Goal: Register for event/course

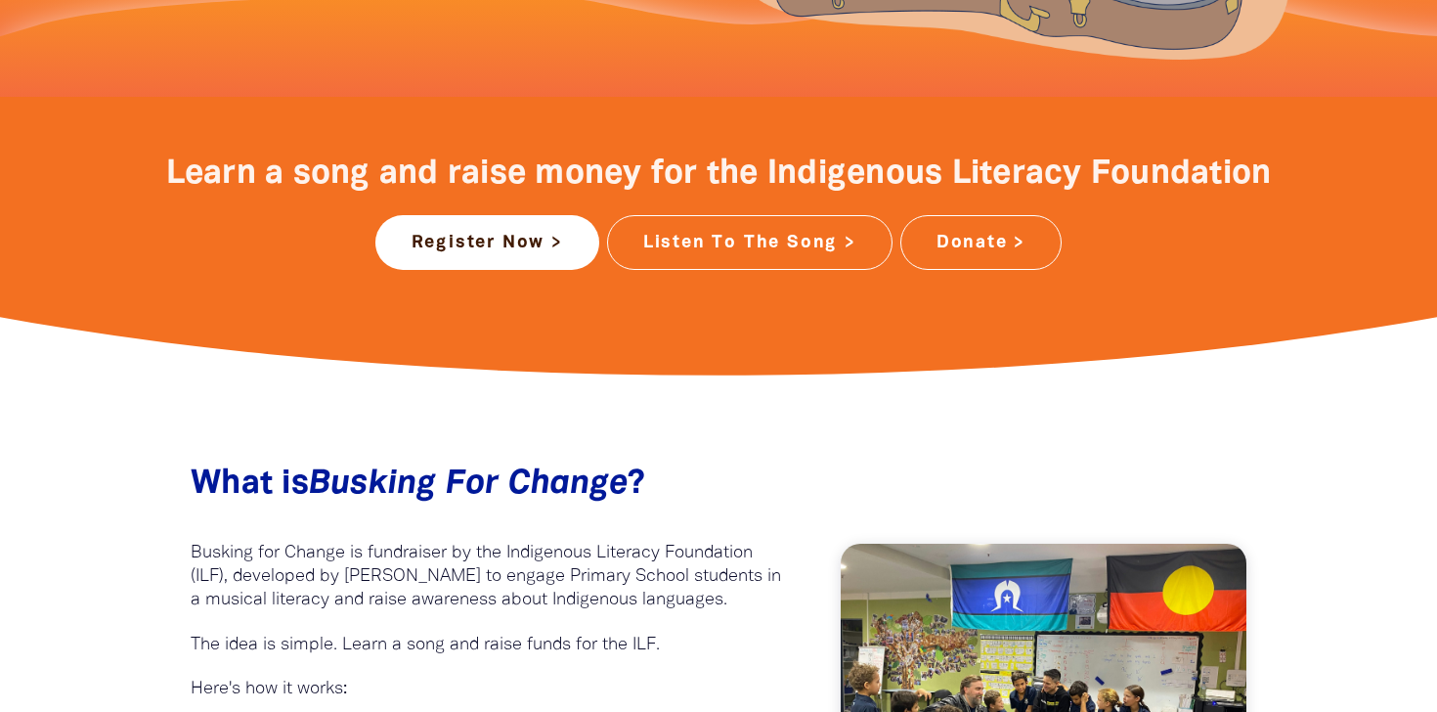
scroll to position [737, 0]
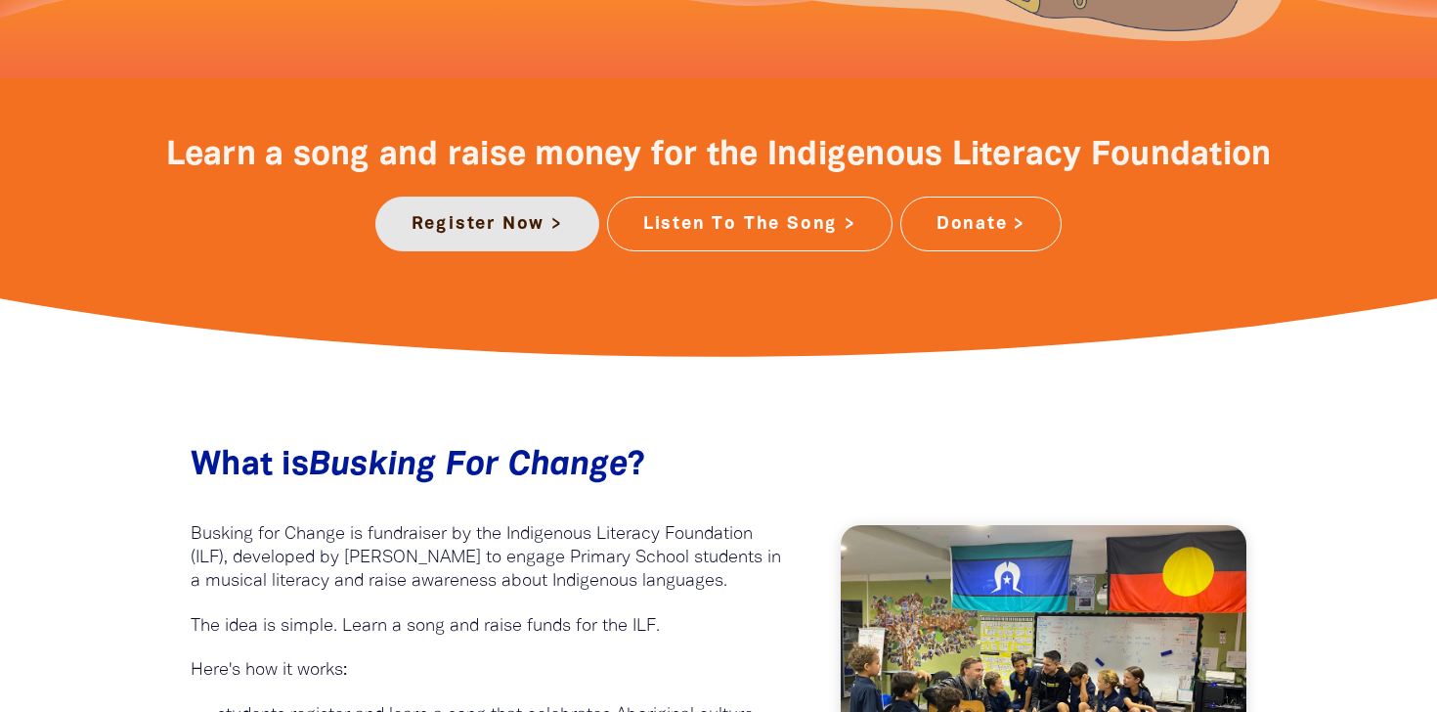
click at [479, 216] on link "Register Now >" at bounding box center [487, 223] width 224 height 55
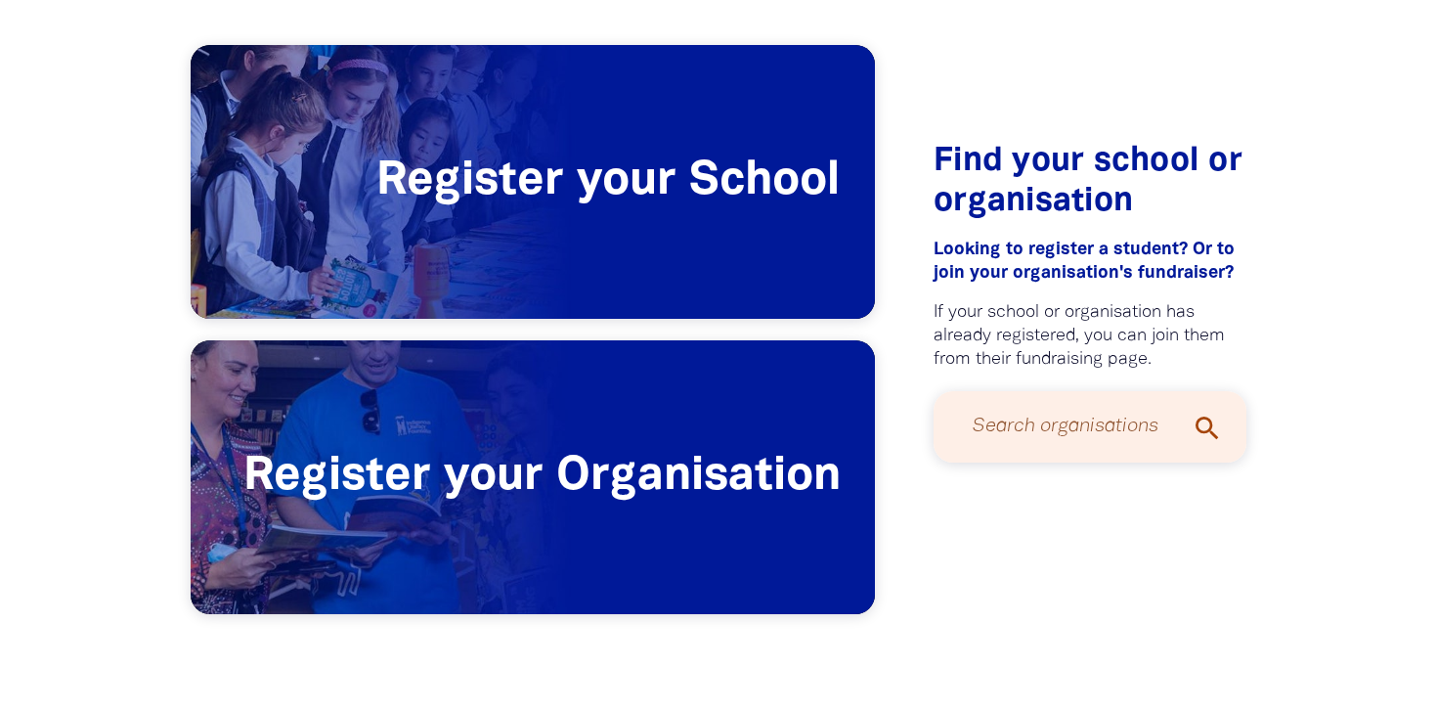
scroll to position [475, 0]
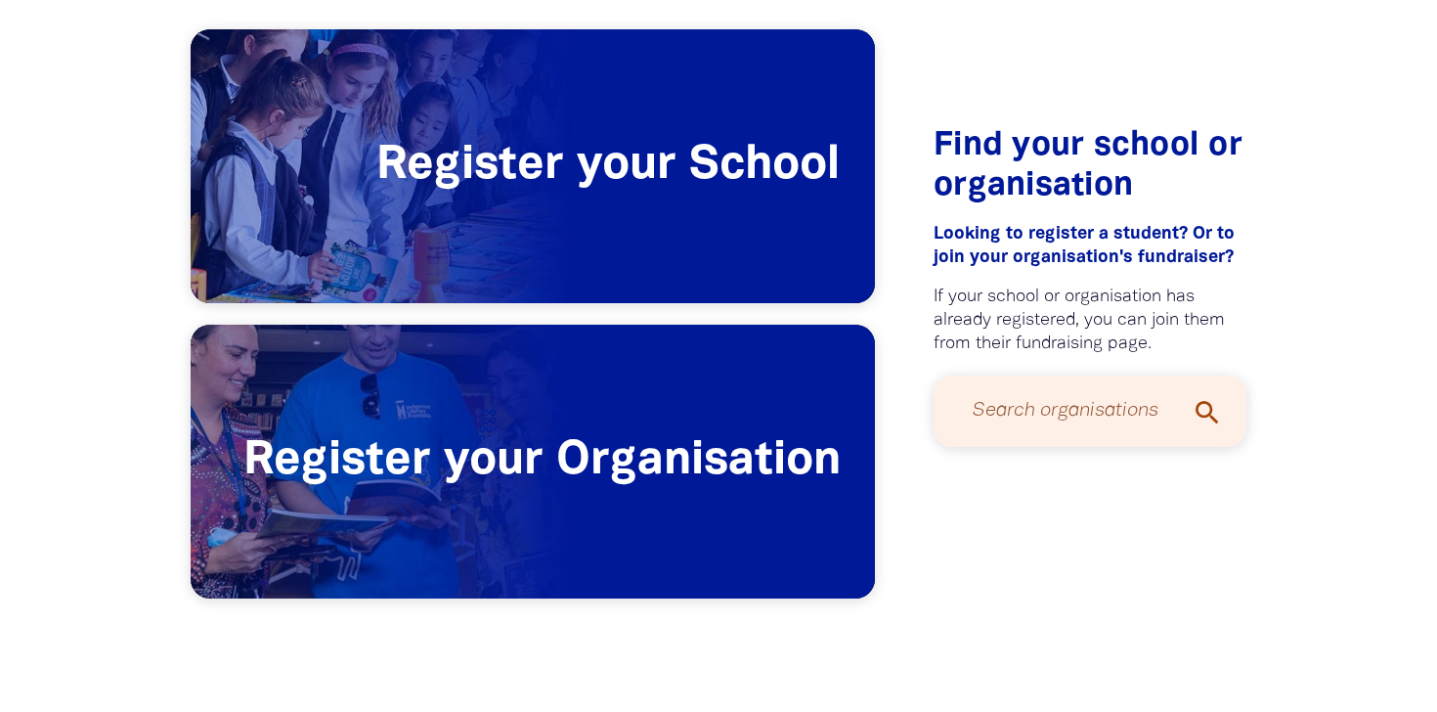
click at [1054, 414] on input "Search organisations" at bounding box center [1090, 411] width 274 height 52
click at [1033, 413] on input "Search organisations" at bounding box center [1090, 411] width 274 height 52
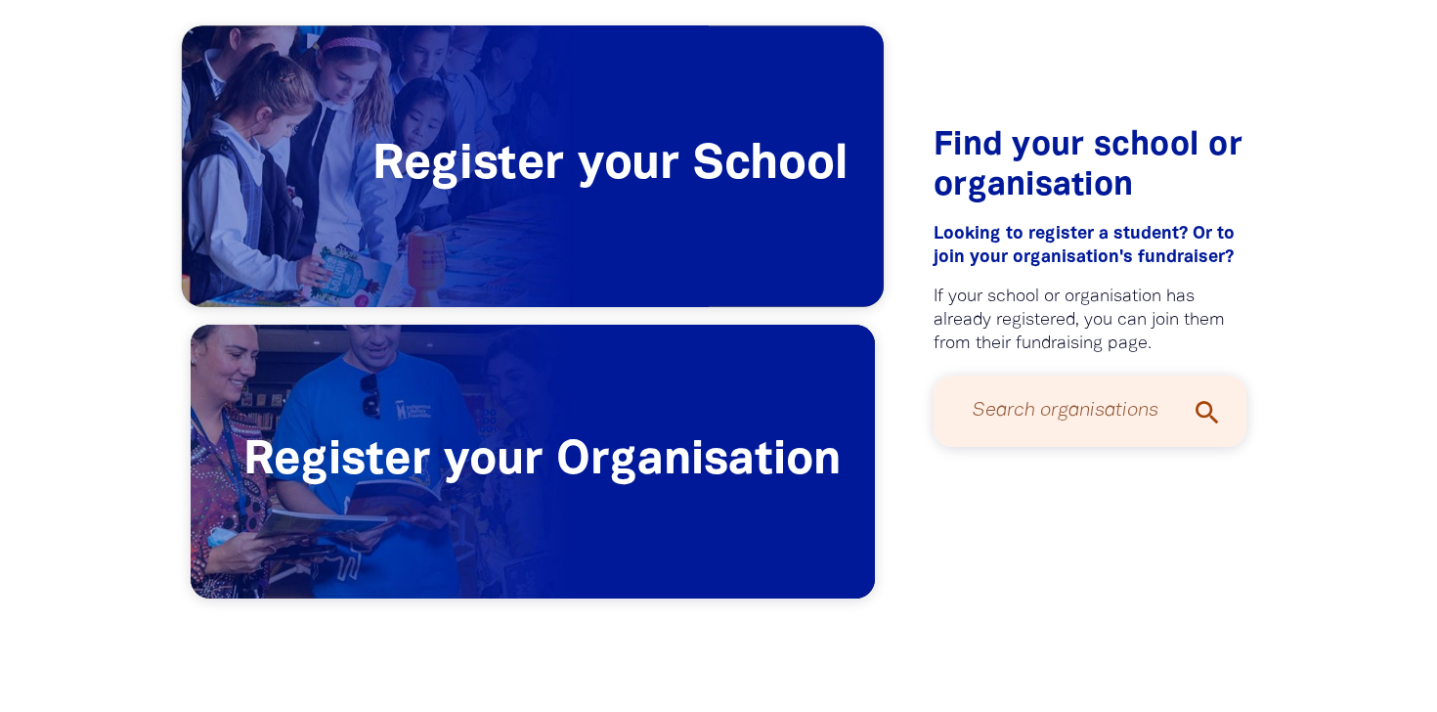
click at [670, 173] on span "Register your School" at bounding box center [533, 166] width 702 height 281
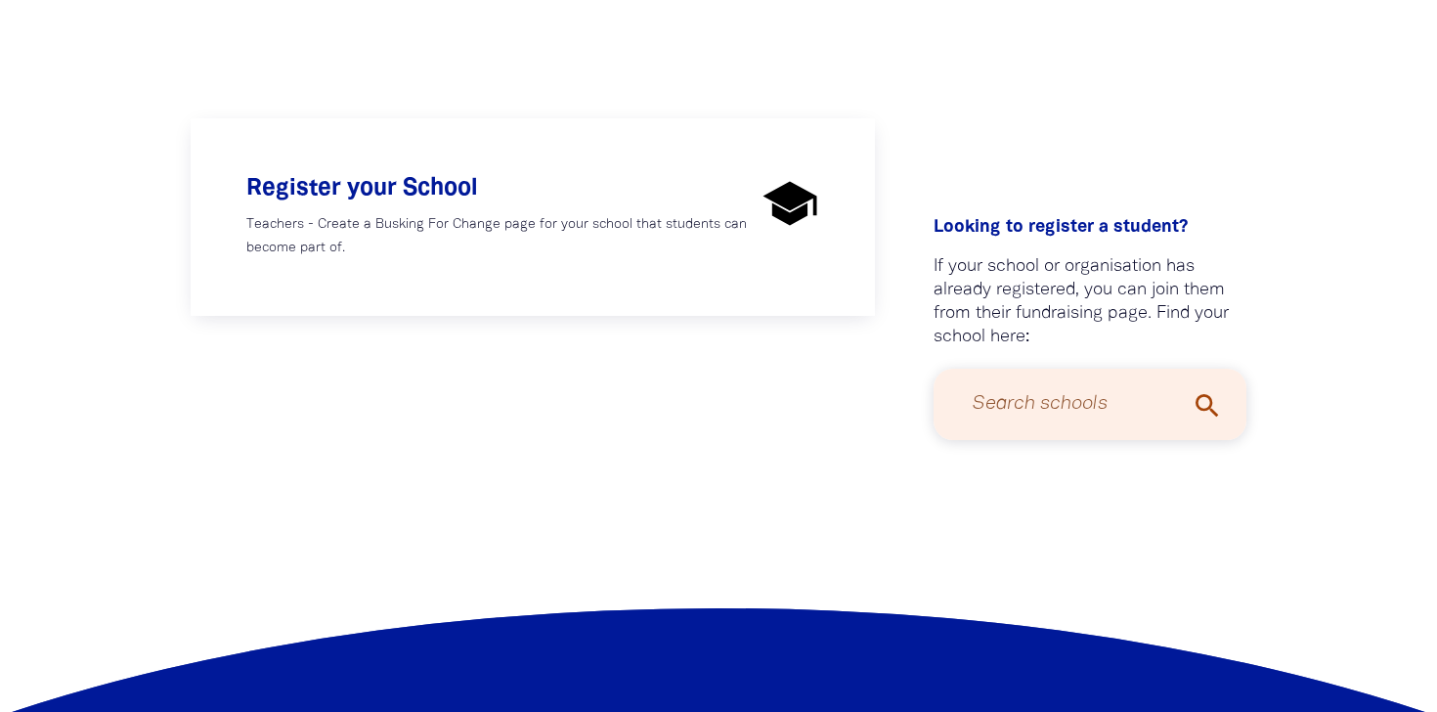
scroll to position [436, 0]
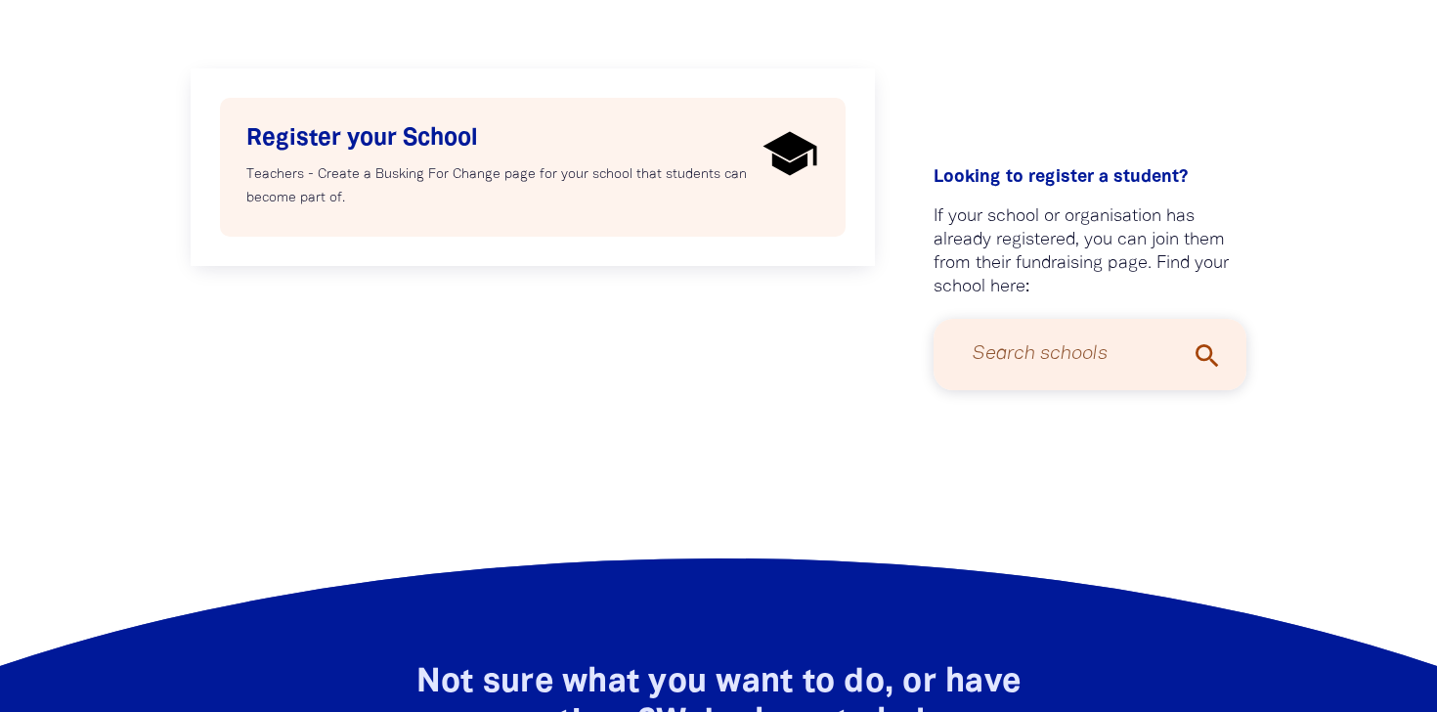
click at [441, 138] on h4 "Register your School" at bounding box center [500, 138] width 509 height 29
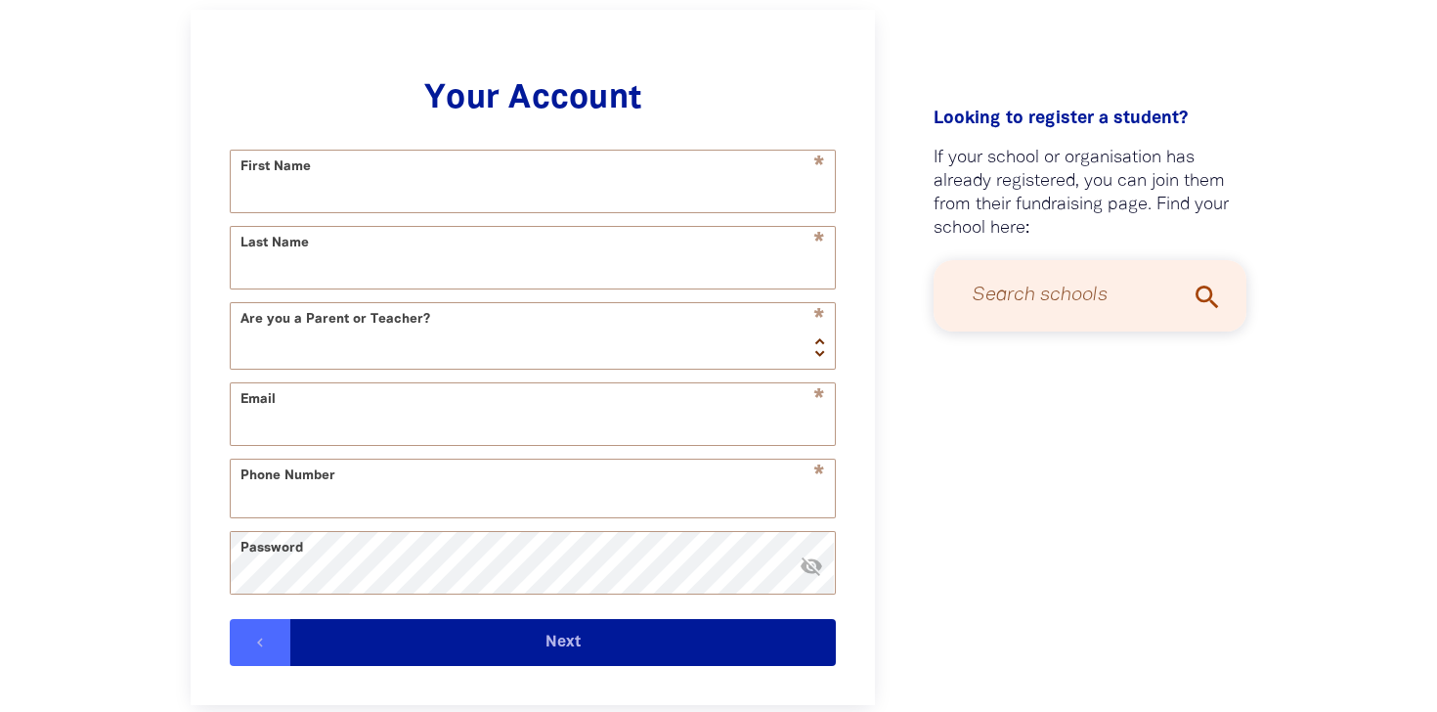
scroll to position [499, 0]
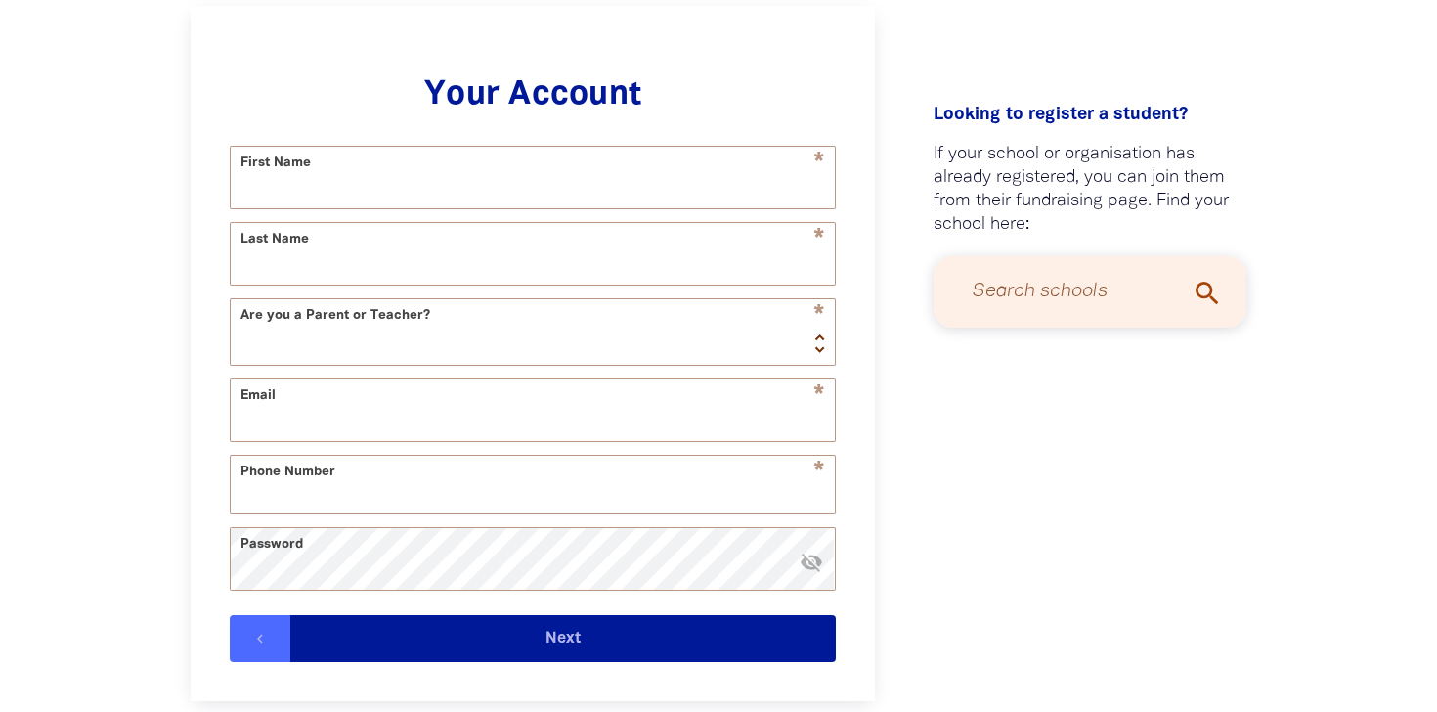
select select "AU"
click at [454, 173] on input "First Name" at bounding box center [533, 178] width 604 height 62
type input "[PERSON_NAME]"
click at [457, 346] on select "Teacher Parent" at bounding box center [533, 331] width 604 height 65
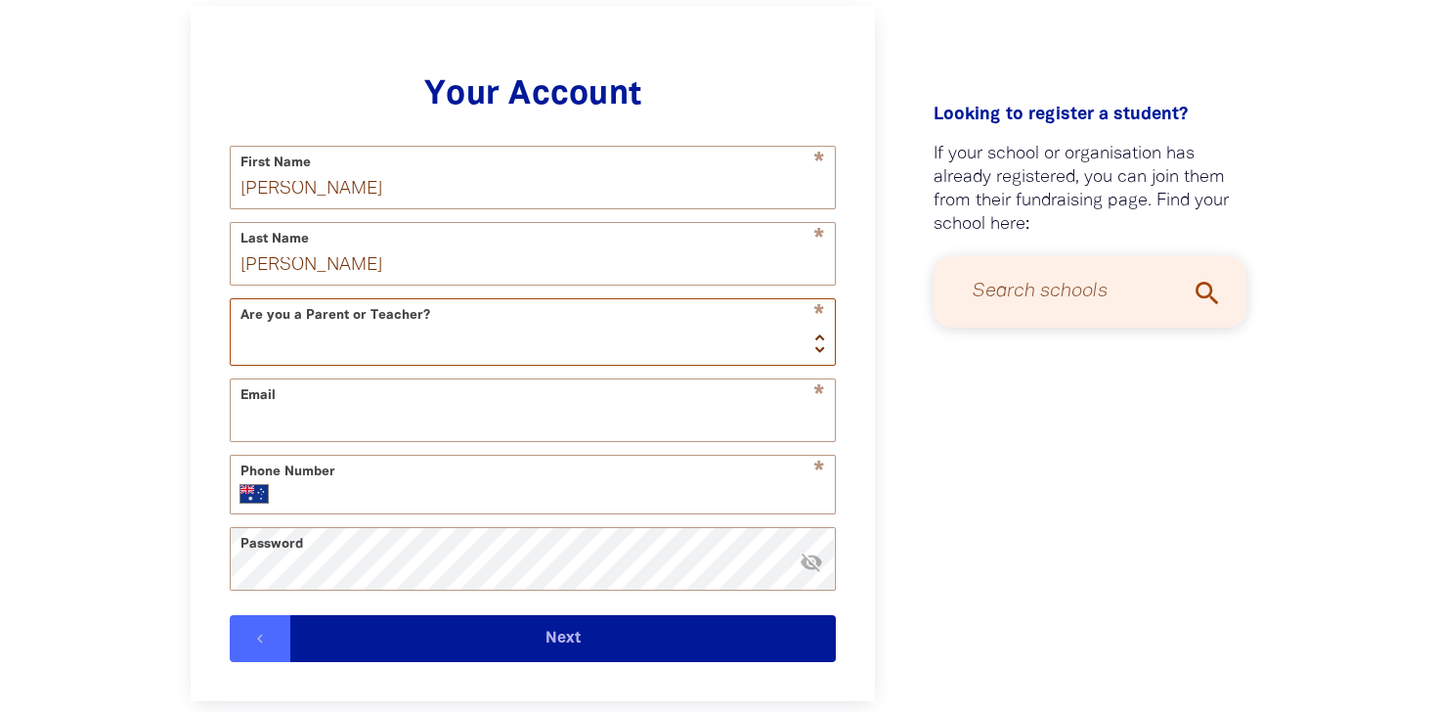
select select "teacher"
click at [231, 300] on select "Teacher Parent" at bounding box center [533, 331] width 604 height 65
click at [393, 424] on input "Email" at bounding box center [533, 410] width 604 height 62
type input "[EMAIL_ADDRESS][DOMAIN_NAME]"
type input "[PHONE_NUMBER]"
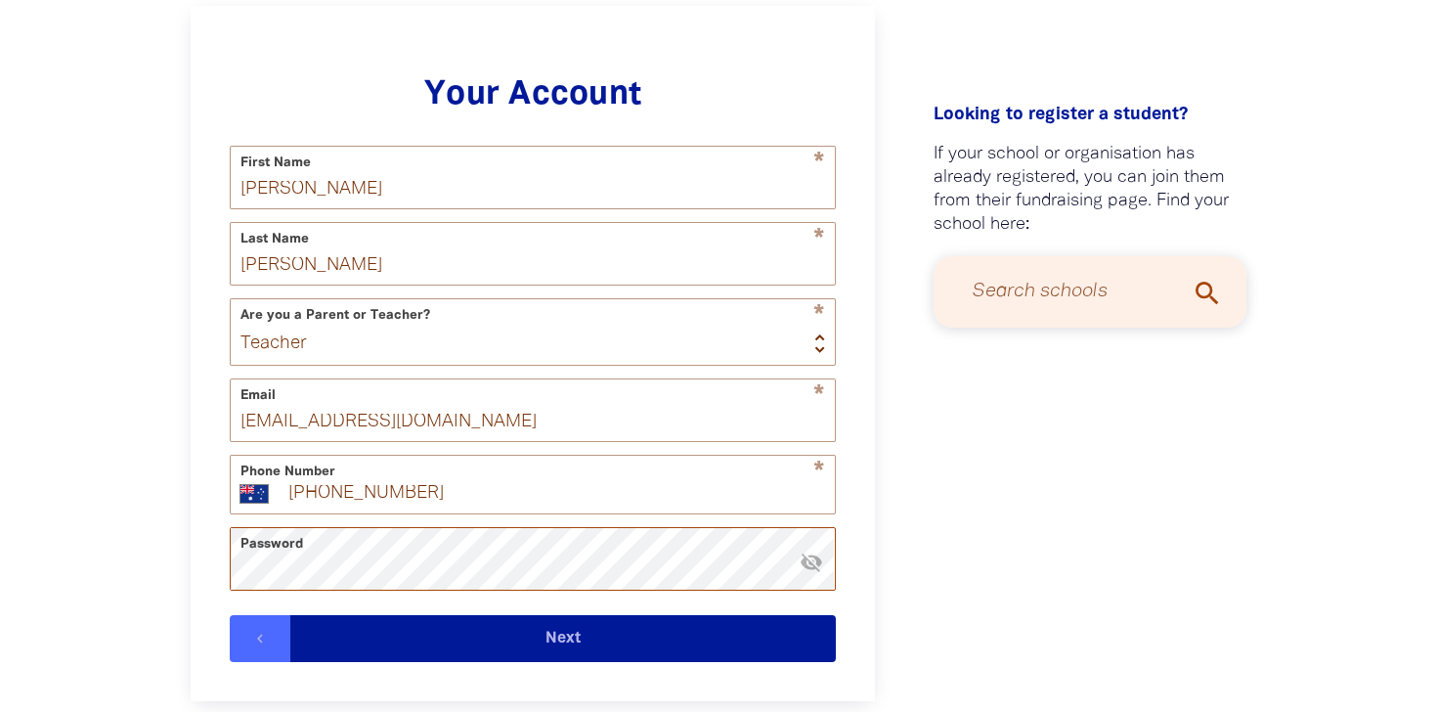
click at [290, 615] on button "Next" at bounding box center [562, 638] width 545 height 47
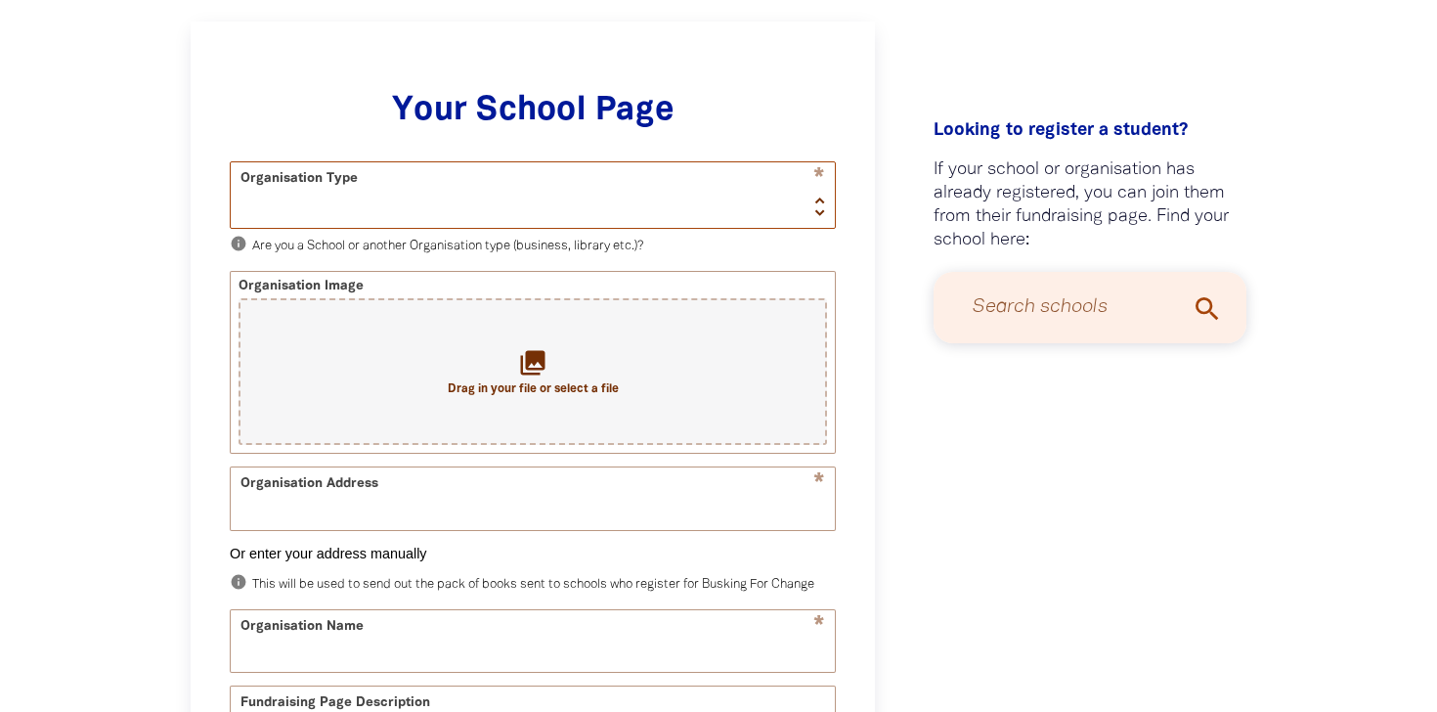
click at [636, 196] on select "School Organisation" at bounding box center [533, 194] width 604 height 65
select select "school"
click at [231, 162] on select "School Organisation" at bounding box center [533, 194] width 604 height 65
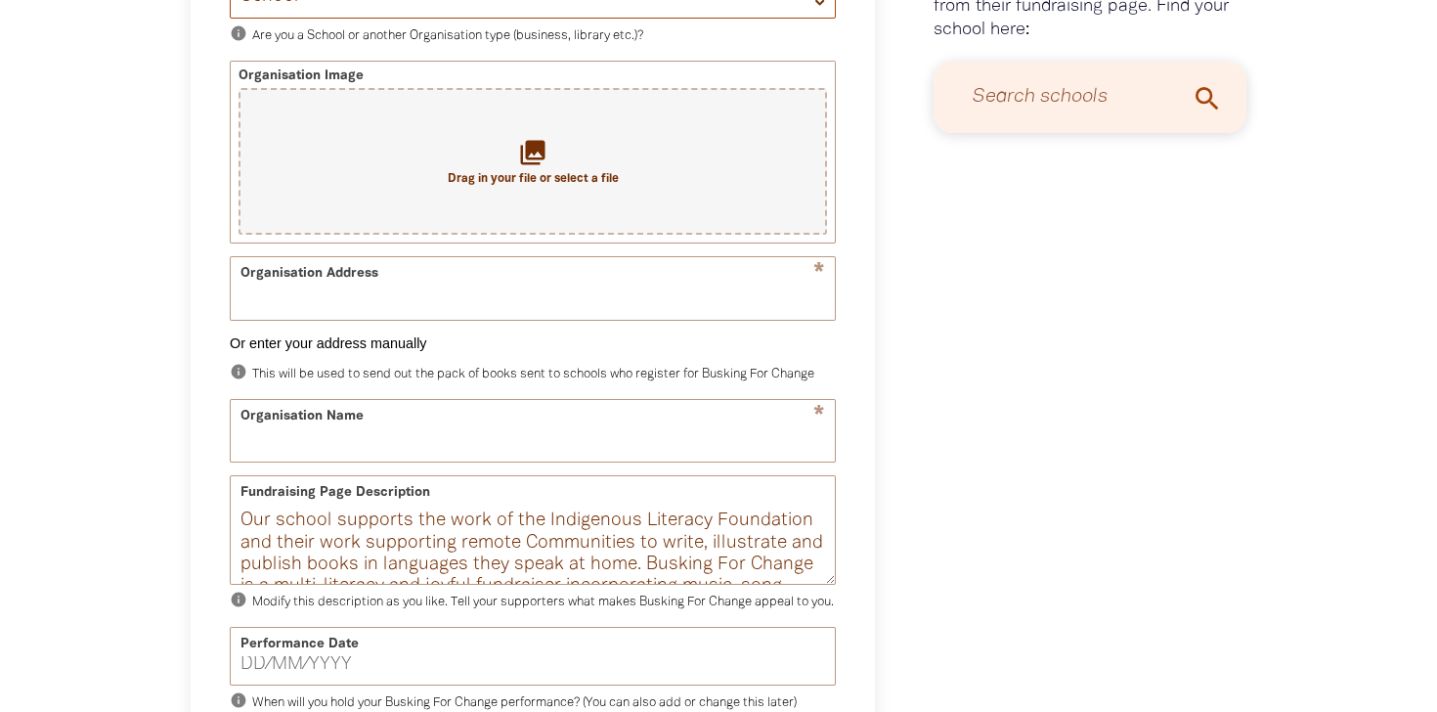
scroll to position [694, 0]
click at [753, 307] on input "Organisation Address" at bounding box center [533, 287] width 604 height 62
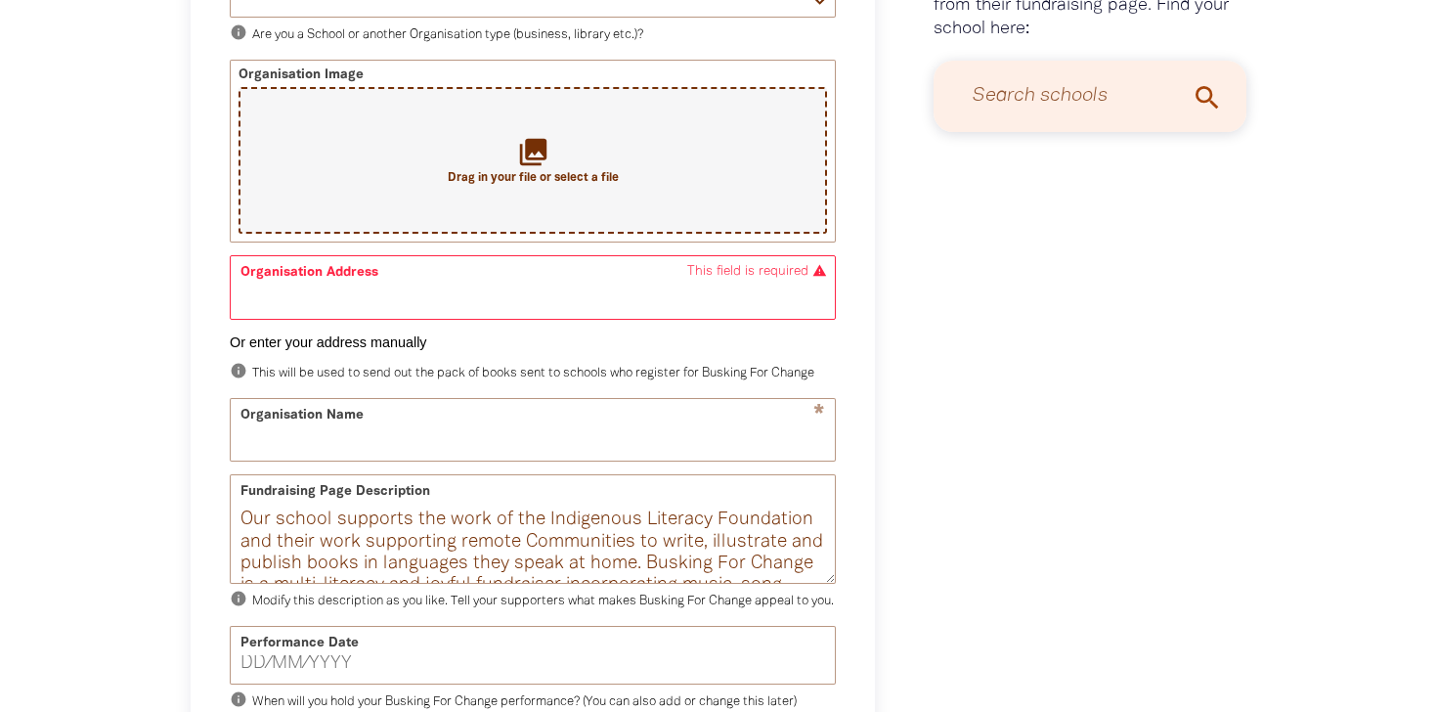
click at [574, 133] on div "collections Drag in your file or select a file" at bounding box center [533, 160] width 588 height 147
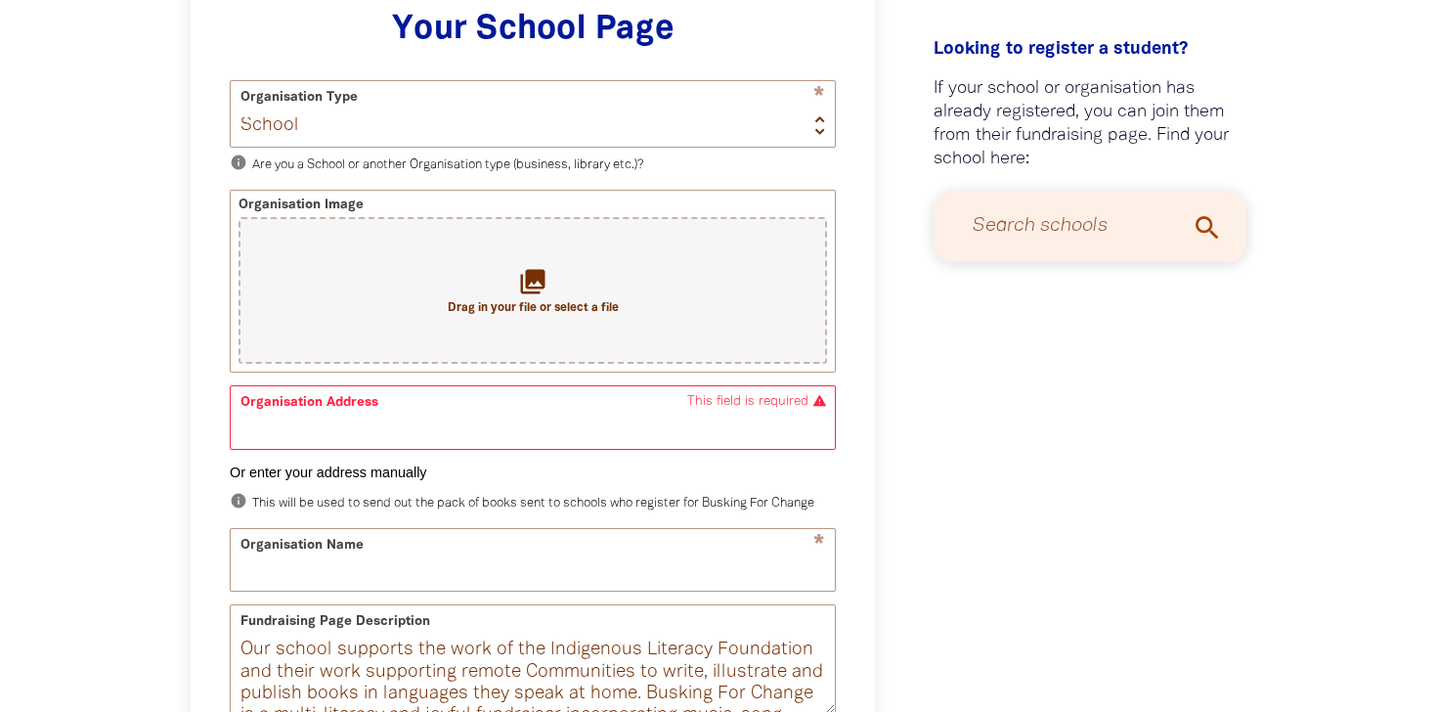
scroll to position [555, 0]
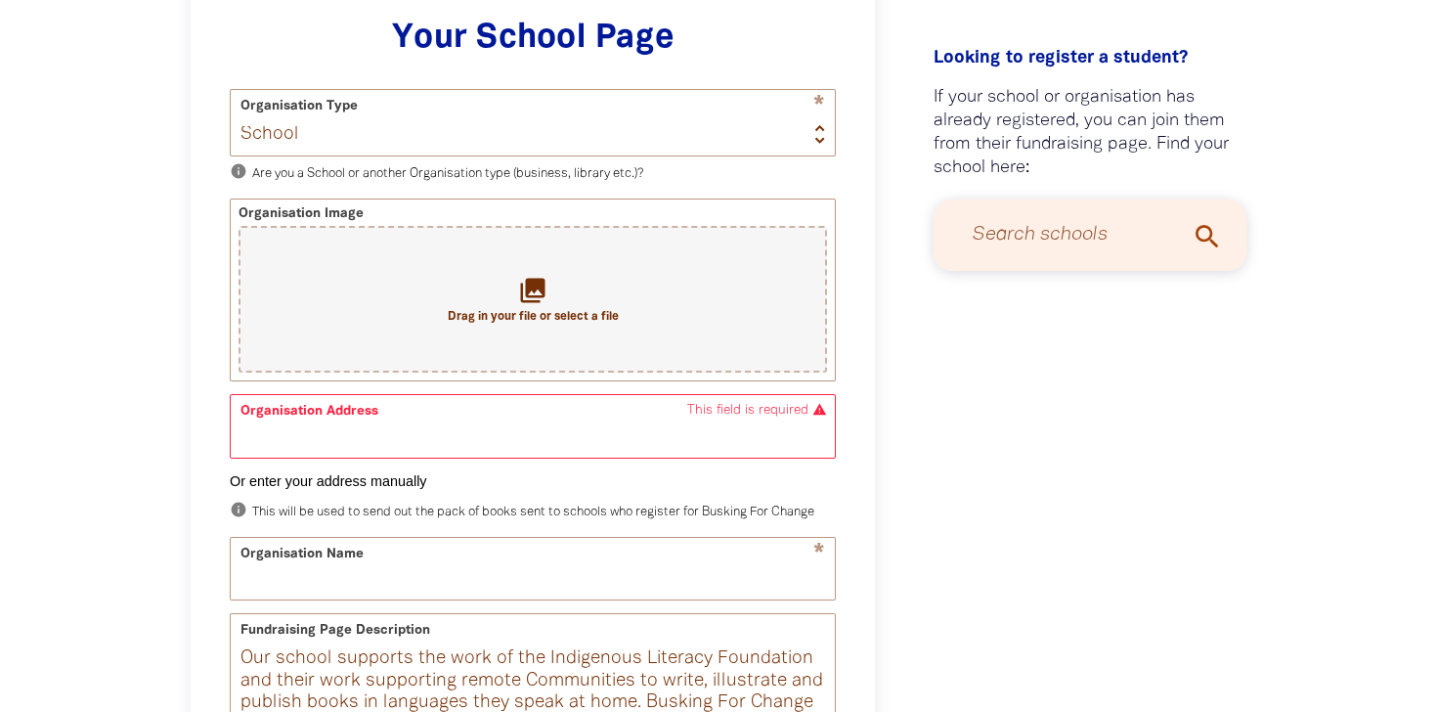
click at [653, 168] on p "info Are you a School or another Organisation type (business, library etc.)?" at bounding box center [533, 173] width 606 height 23
click at [528, 286] on icon "collections" at bounding box center [533, 290] width 32 height 32
click at [457, 441] on input "Organisation Address" at bounding box center [533, 426] width 604 height 62
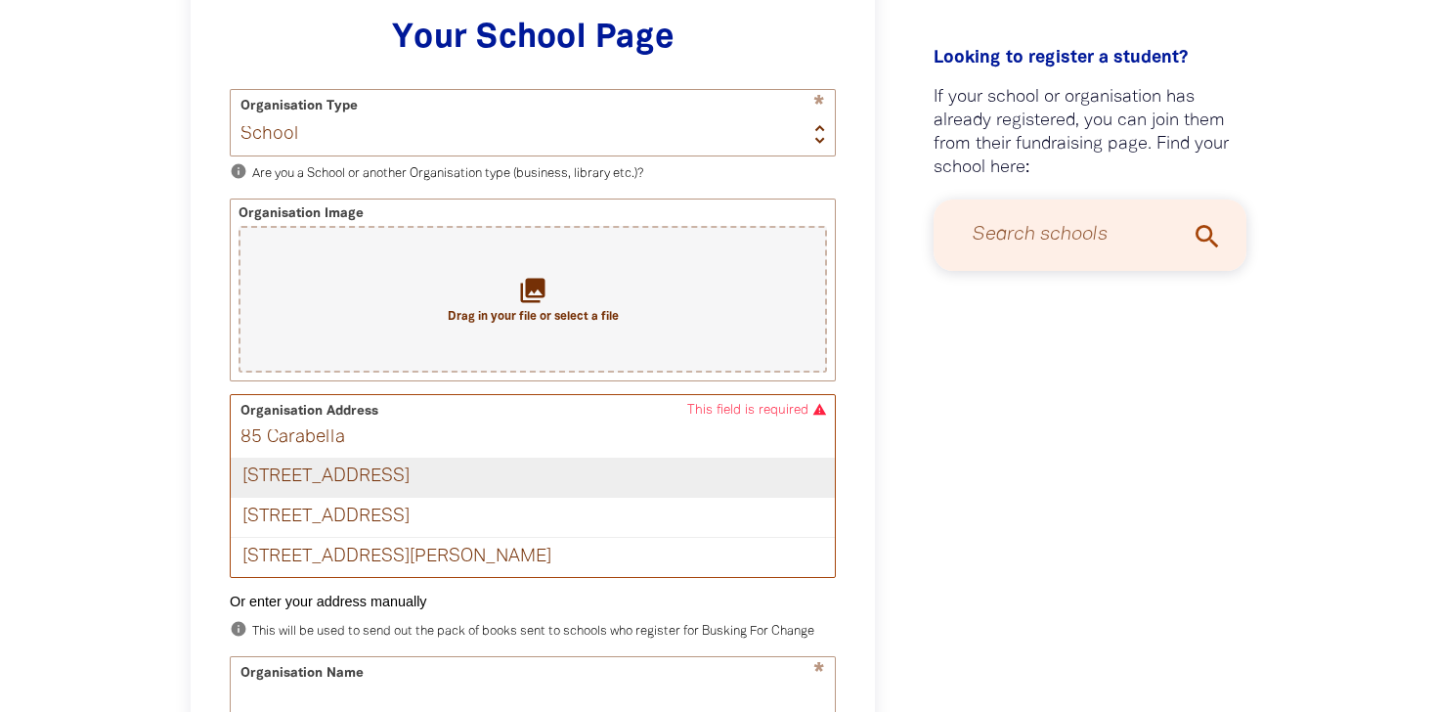
click at [474, 482] on div "[STREET_ADDRESS]" at bounding box center [533, 477] width 604 height 39
type input "[STREET_ADDRESS]"
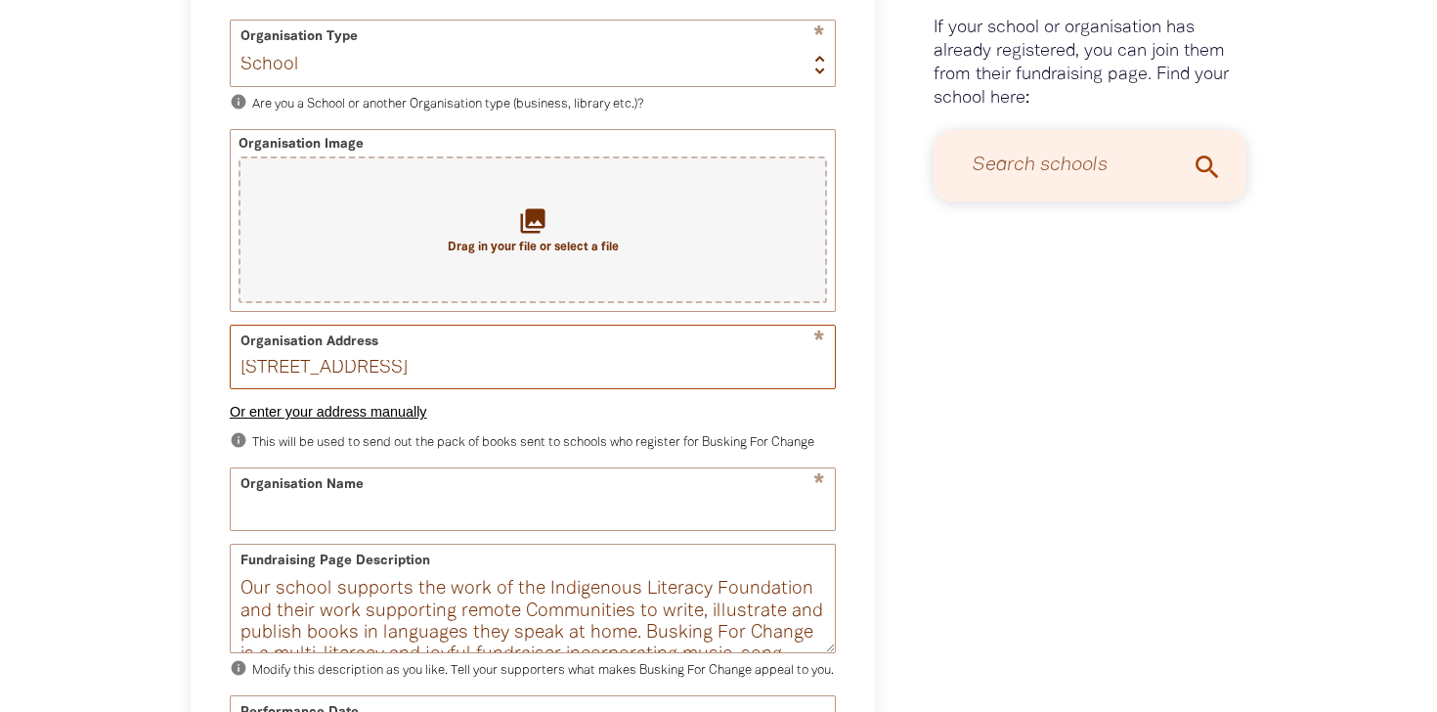
scroll to position [665, 0]
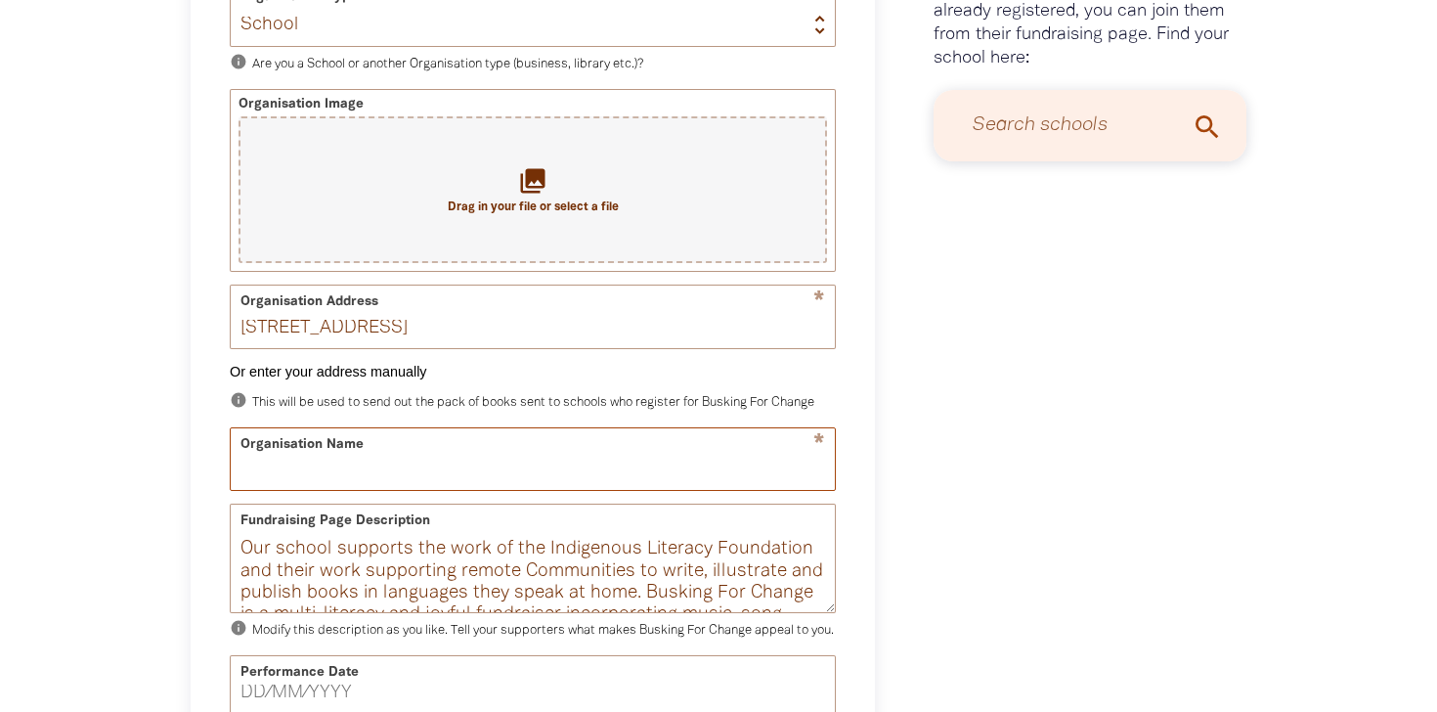
click at [509, 463] on input "Organisation Name" at bounding box center [533, 459] width 604 height 62
type input "[PERSON_NAME]"
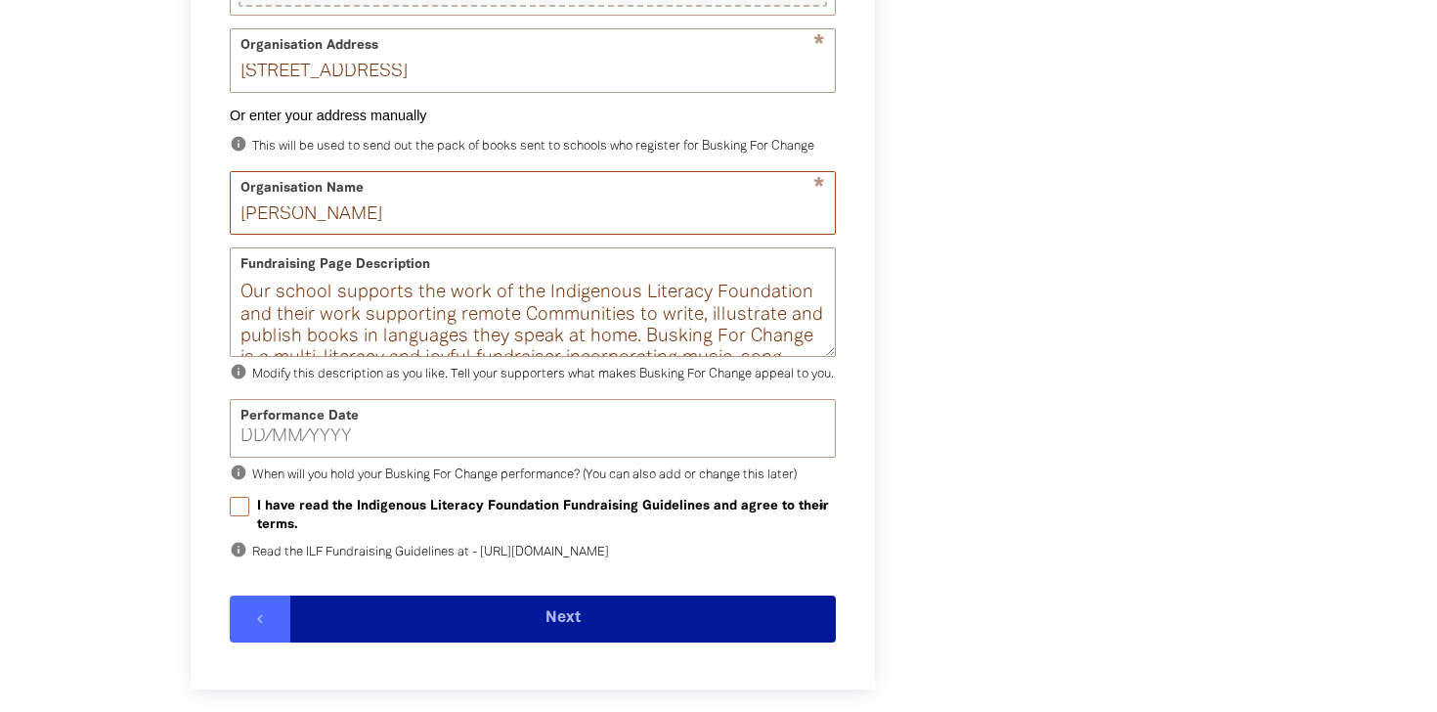
scroll to position [923, 0]
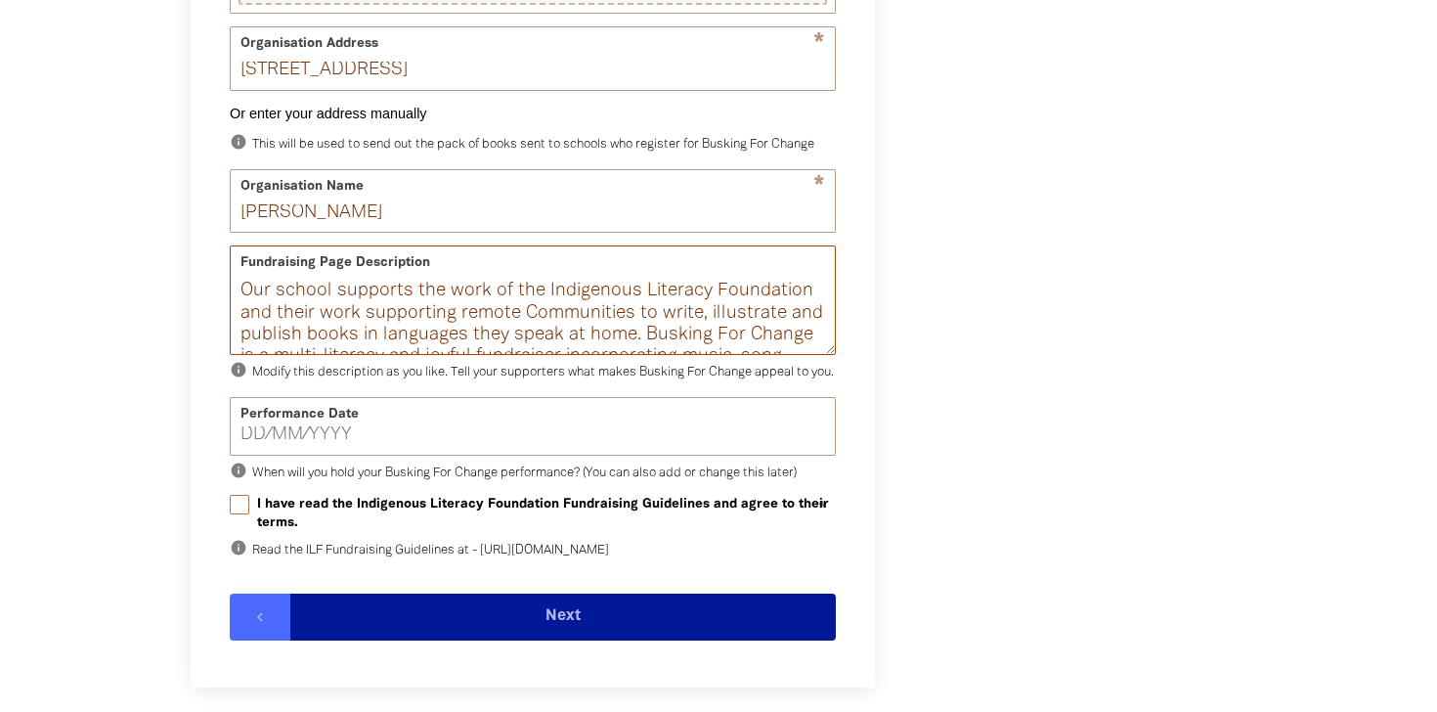
click at [779, 320] on textarea "Our school supports the work of the Indigenous Literacy Foundation and their wo…" at bounding box center [533, 317] width 604 height 73
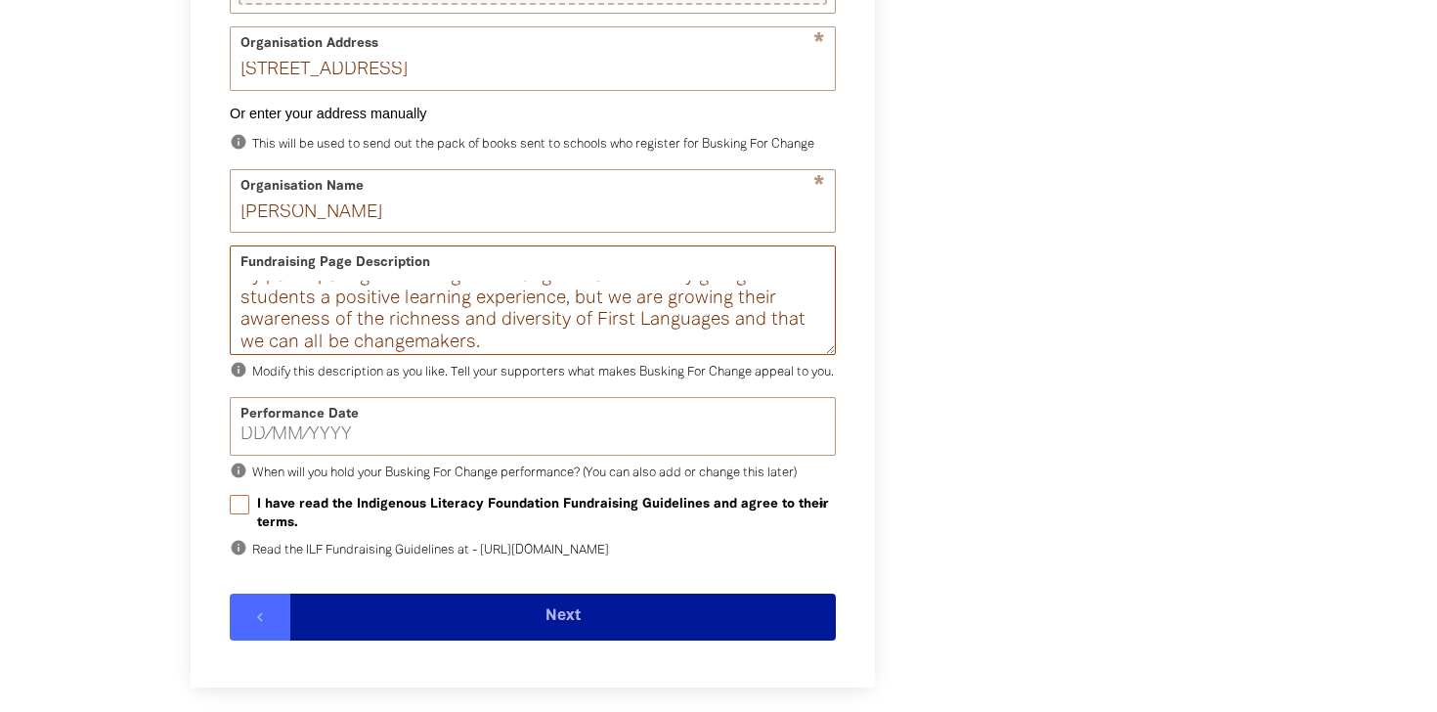
scroll to position [178, 0]
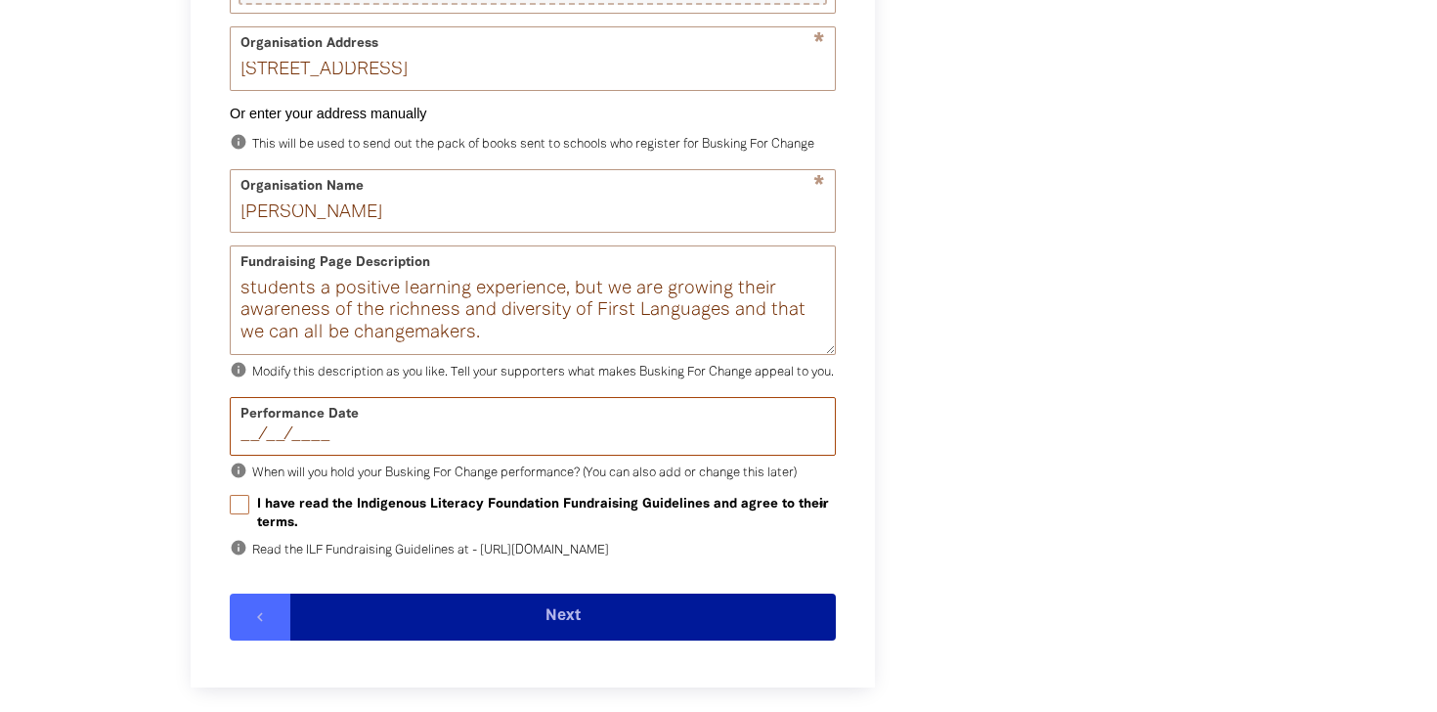
click at [253, 444] on input "__/__/____" at bounding box center [532, 435] width 585 height 18
type input "[DATE]"
click at [243, 514] on input "I have read the Indigenous Literacy Foundation Fundraising Guidelines and agree…" at bounding box center [240, 505] width 20 height 20
checkbox input "true"
click at [384, 562] on p "info Read the ILF Fundraising Guidelines at - [URL][DOMAIN_NAME]" at bounding box center [533, 550] width 606 height 23
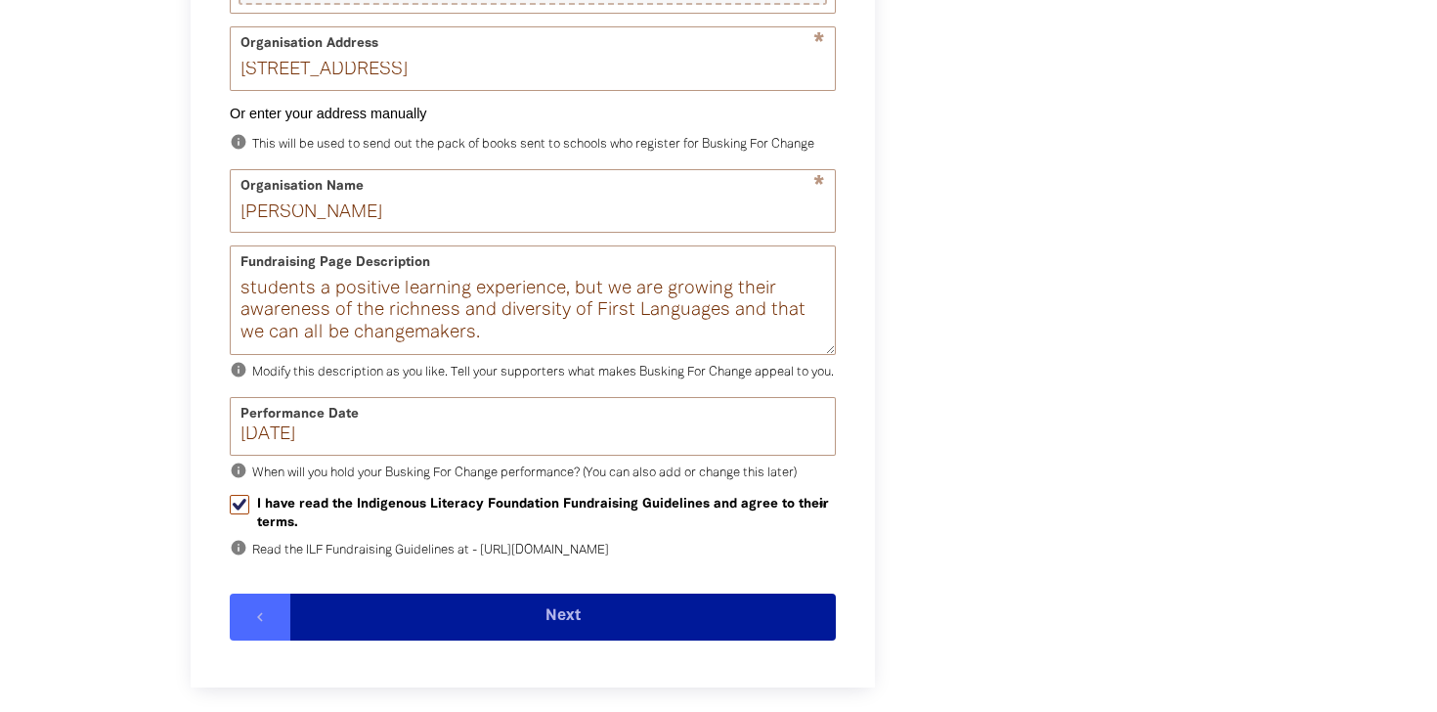
drag, startPoint x: 665, startPoint y: 603, endPoint x: 249, endPoint y: 597, distance: 415.5
click at [249, 562] on p "info Read the ILF Fundraising Guidelines at - [URL][DOMAIN_NAME]" at bounding box center [533, 550] width 606 height 23
copy p "[URL][DOMAIN_NAME]"
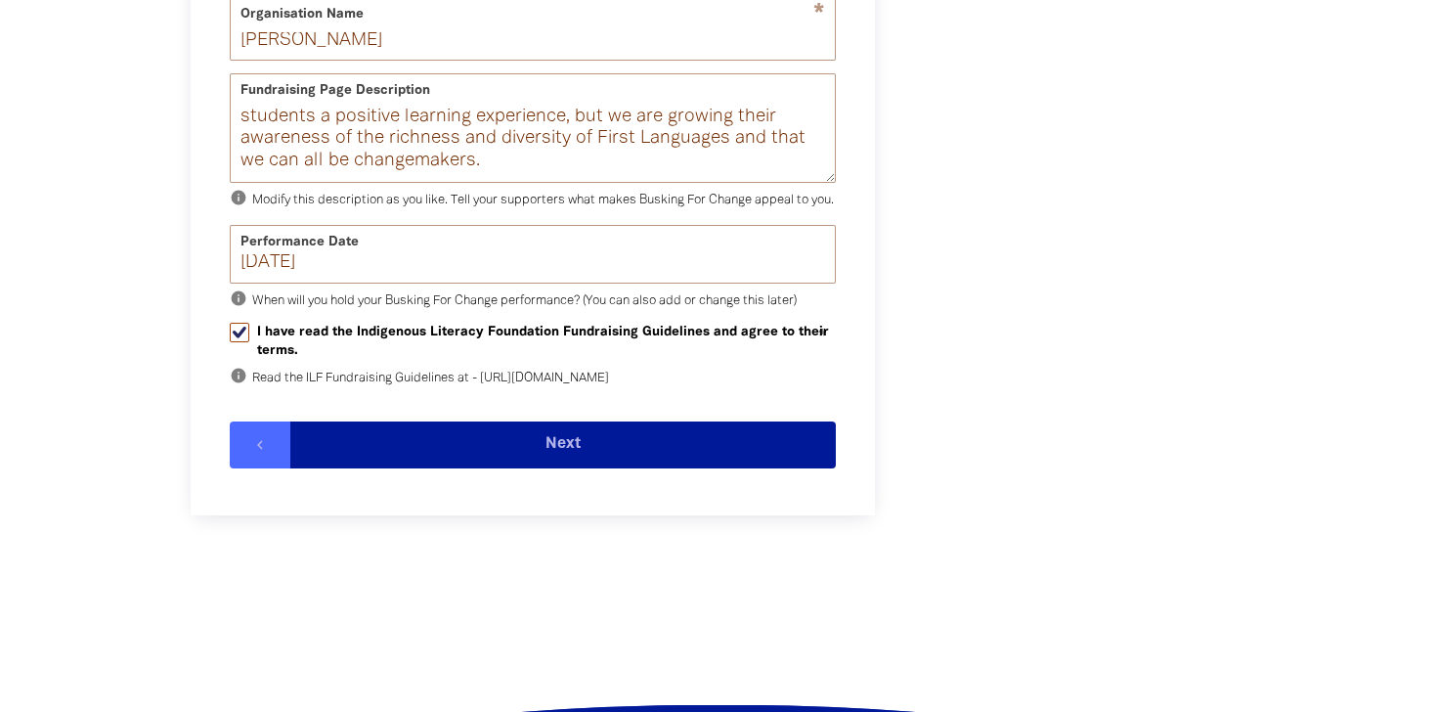
click at [568, 468] on button "Next" at bounding box center [562, 444] width 545 height 47
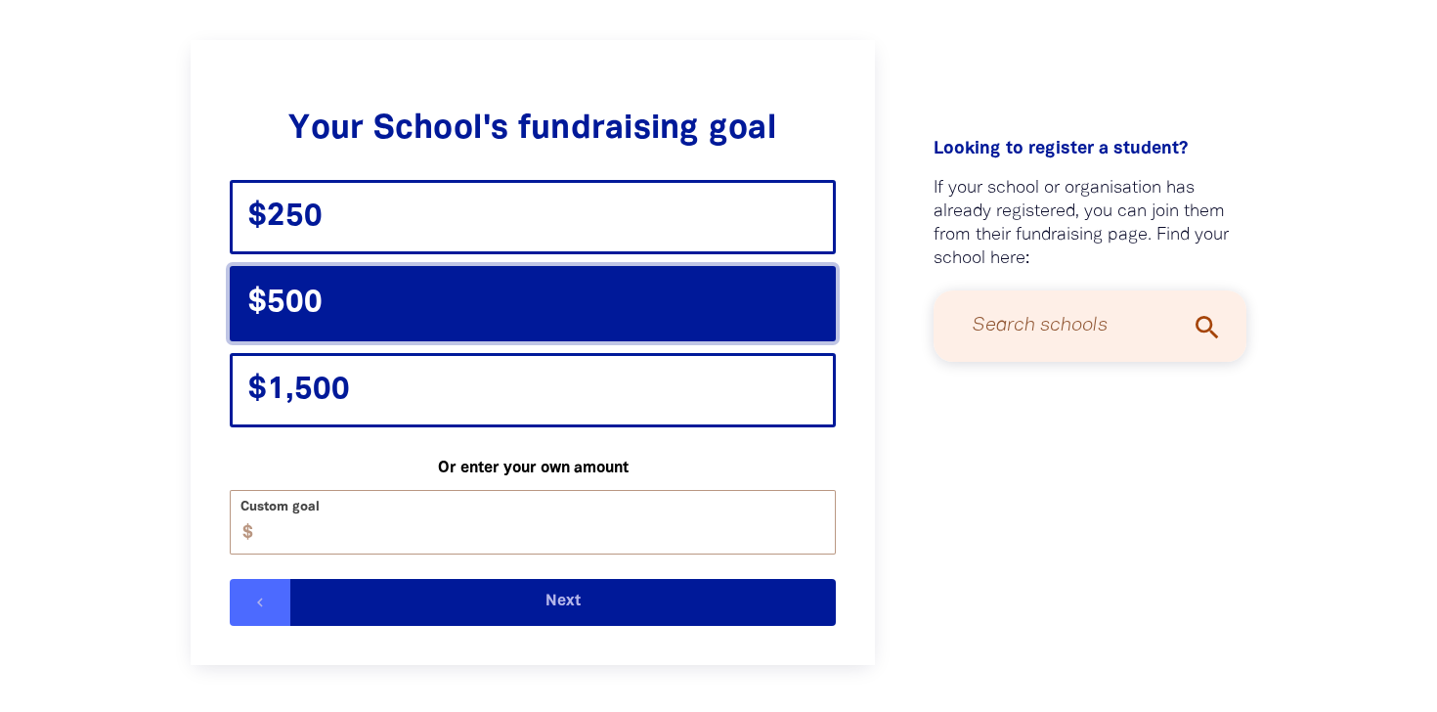
scroll to position [461, 0]
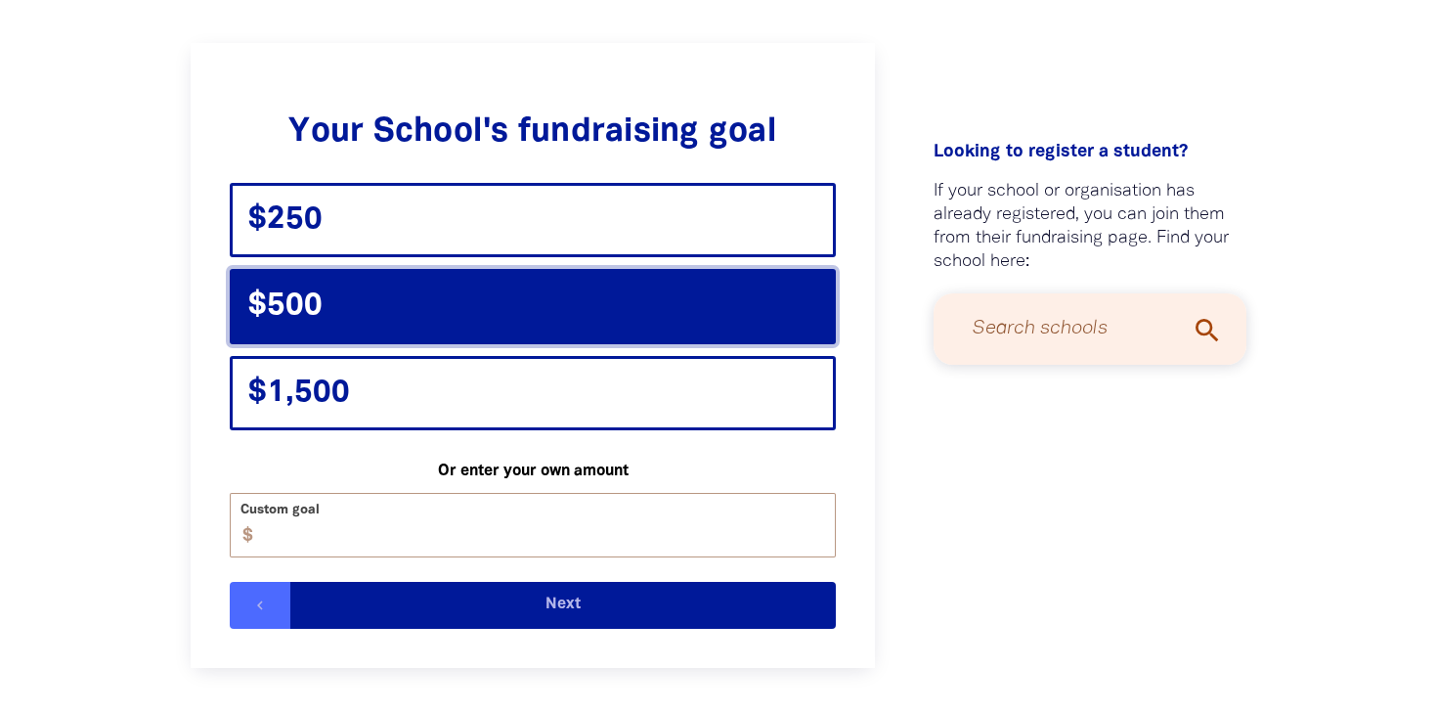
click at [757, 614] on button "Next" at bounding box center [562, 605] width 545 height 47
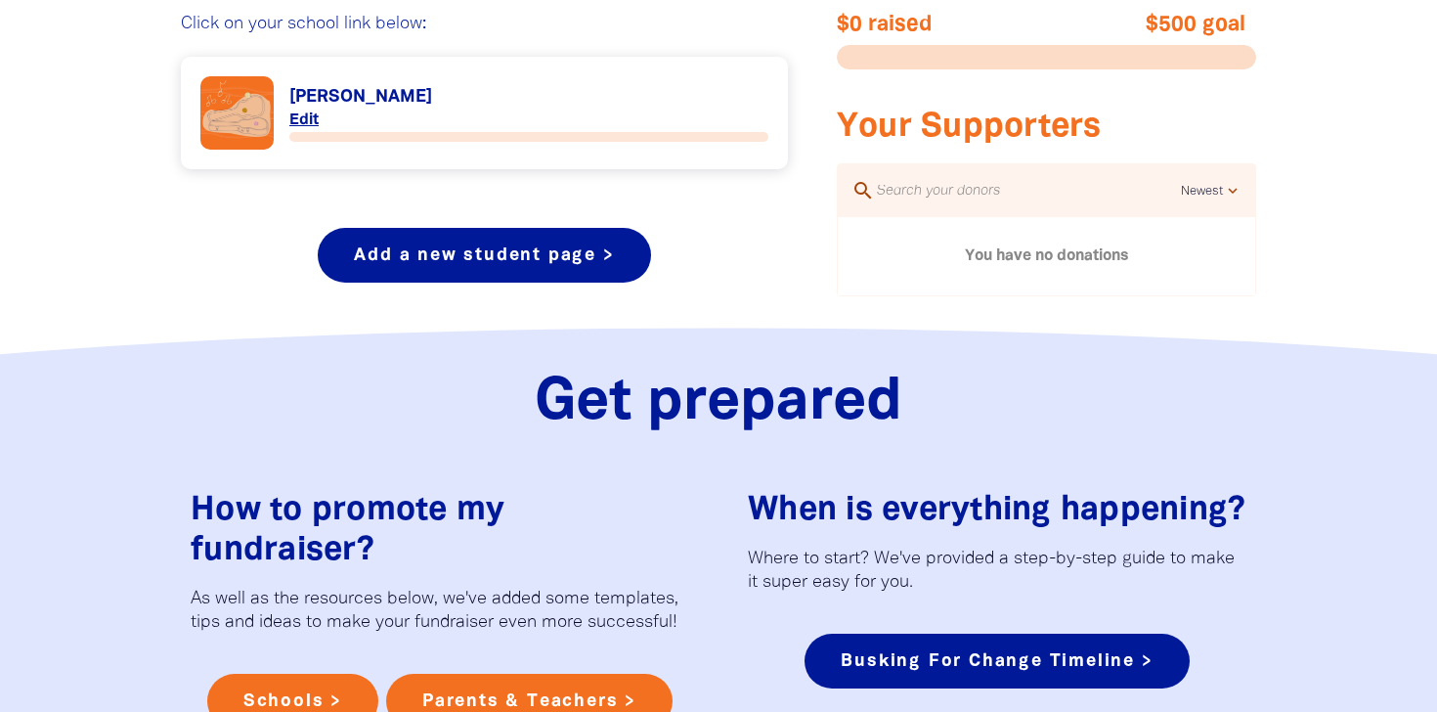
scroll to position [667, 0]
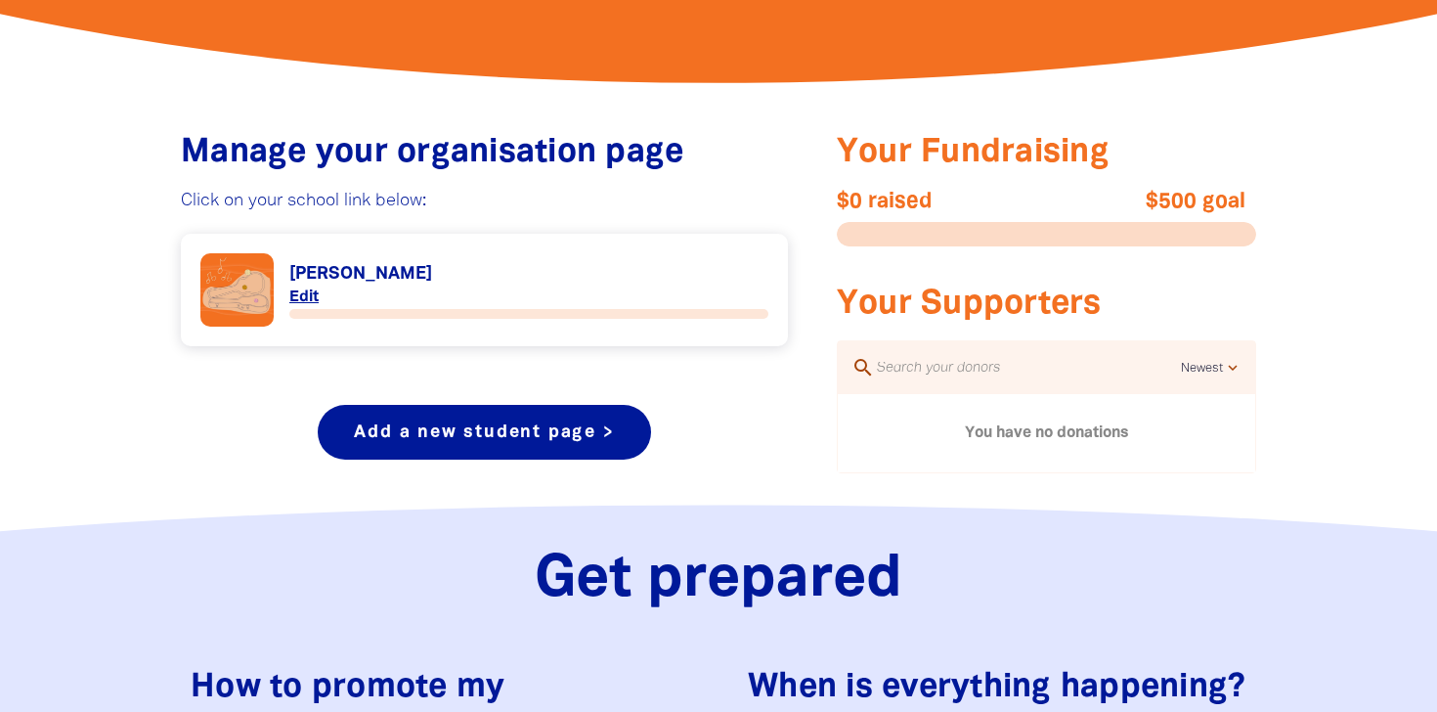
click at [314, 295] on link "Link to [PERSON_NAME]" at bounding box center [484, 289] width 568 height 73
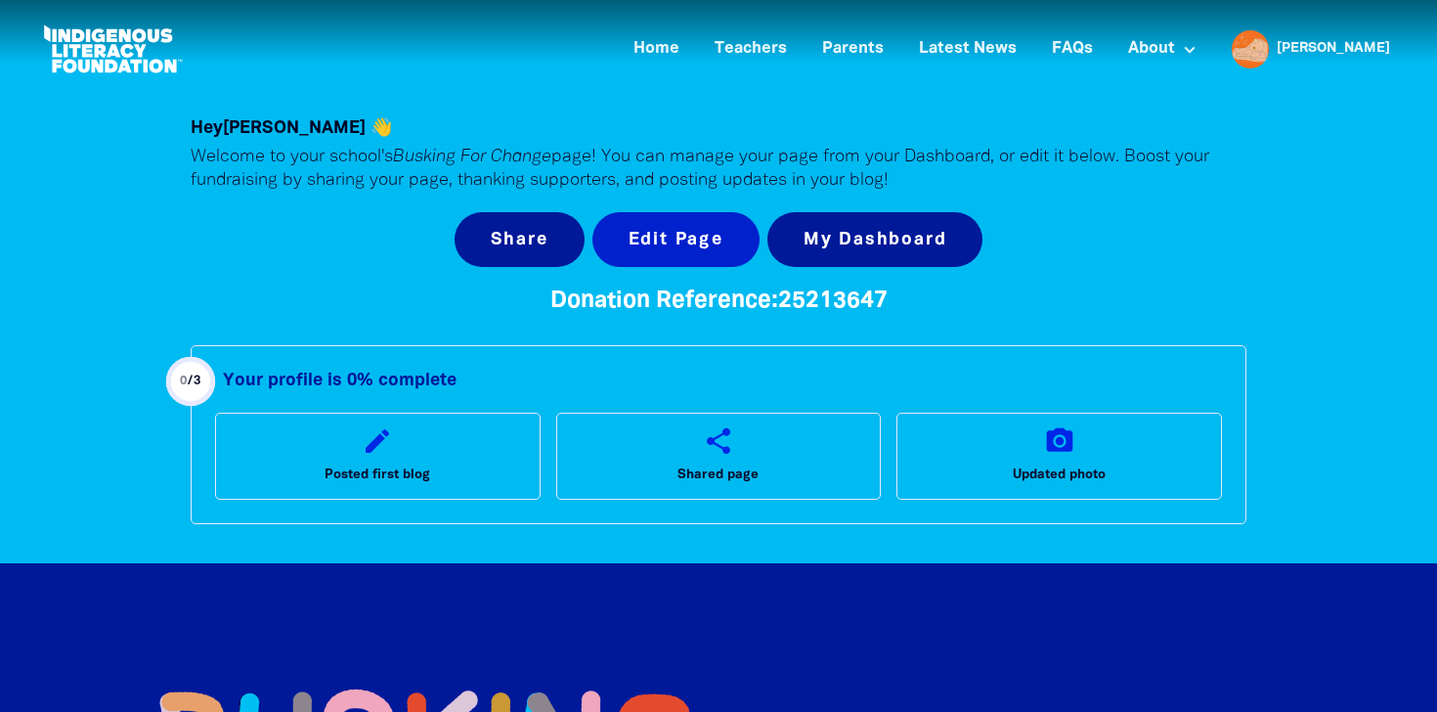
click at [677, 235] on button "Edit Page" at bounding box center [675, 239] width 167 height 55
select select "school"
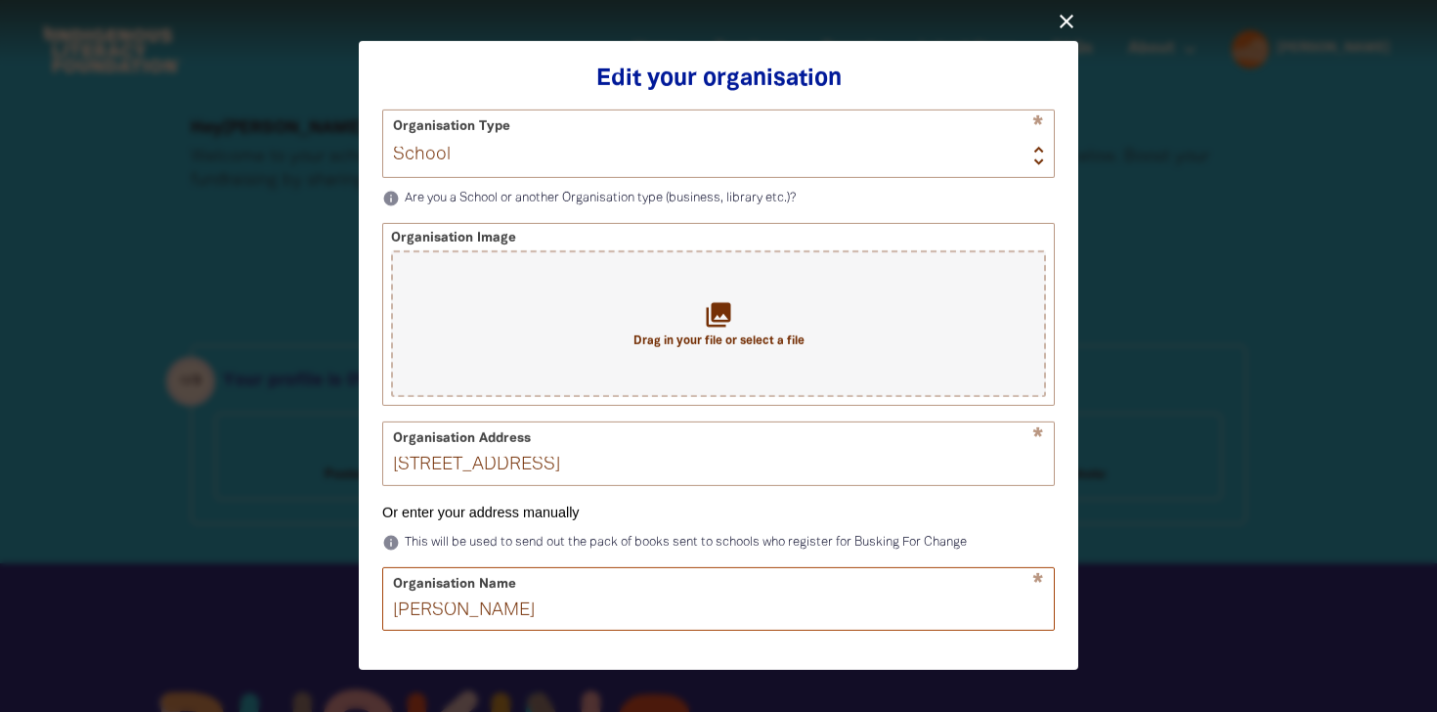
drag, startPoint x: 614, startPoint y: 614, endPoint x: 383, endPoint y: 621, distance: 230.8
click at [383, 621] on input "[PERSON_NAME]" at bounding box center [718, 599] width 671 height 62
drag, startPoint x: 765, startPoint y: 458, endPoint x: 422, endPoint y: 461, distance: 343.1
click at [422, 461] on input "[STREET_ADDRESS]" at bounding box center [718, 453] width 671 height 62
click at [398, 474] on input "[STREET_ADDRESS]" at bounding box center [718, 453] width 671 height 62
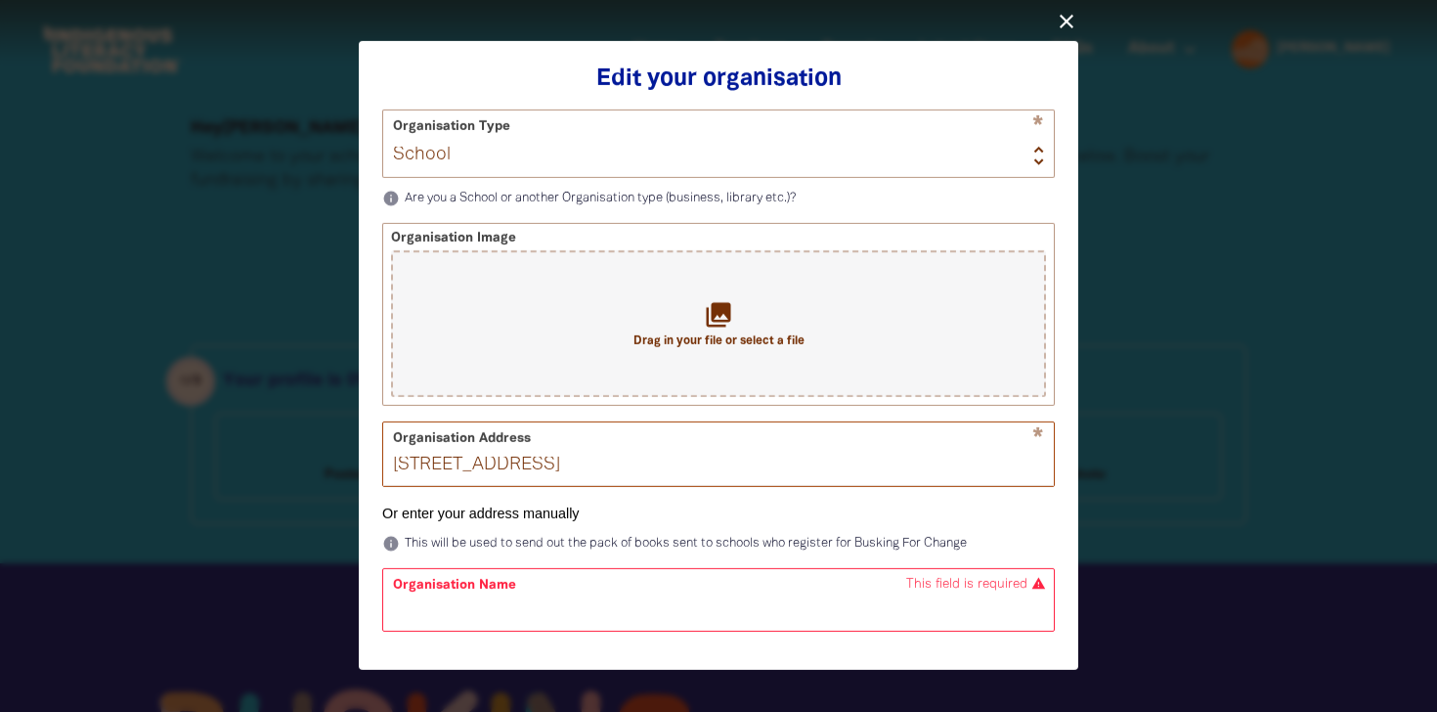
drag, startPoint x: 397, startPoint y: 469, endPoint x: 791, endPoint y: 480, distance: 394.1
click at [791, 483] on input "[STREET_ADDRESS]" at bounding box center [718, 453] width 671 height 62
click at [1068, 18] on icon "close" at bounding box center [1066, 22] width 23 height 23
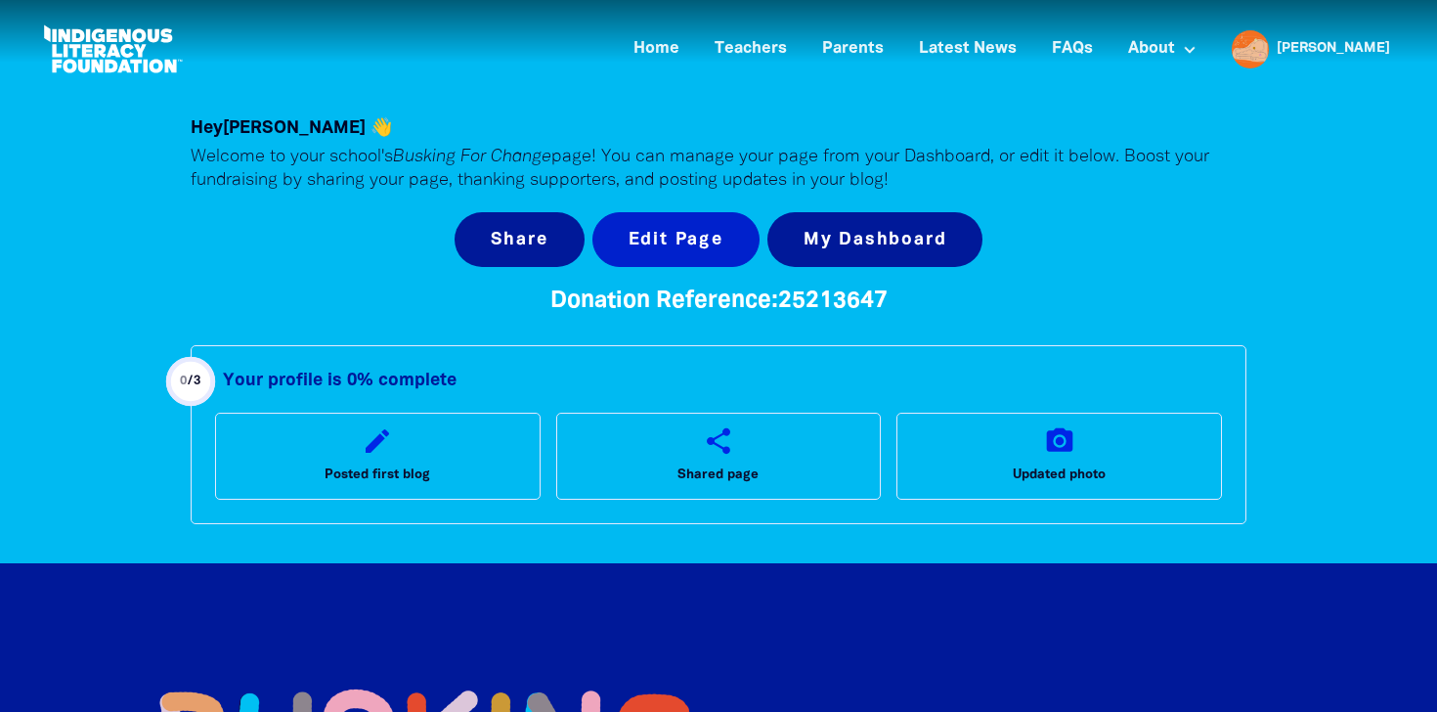
click at [683, 246] on button "Edit Page" at bounding box center [675, 239] width 167 height 55
select select "school"
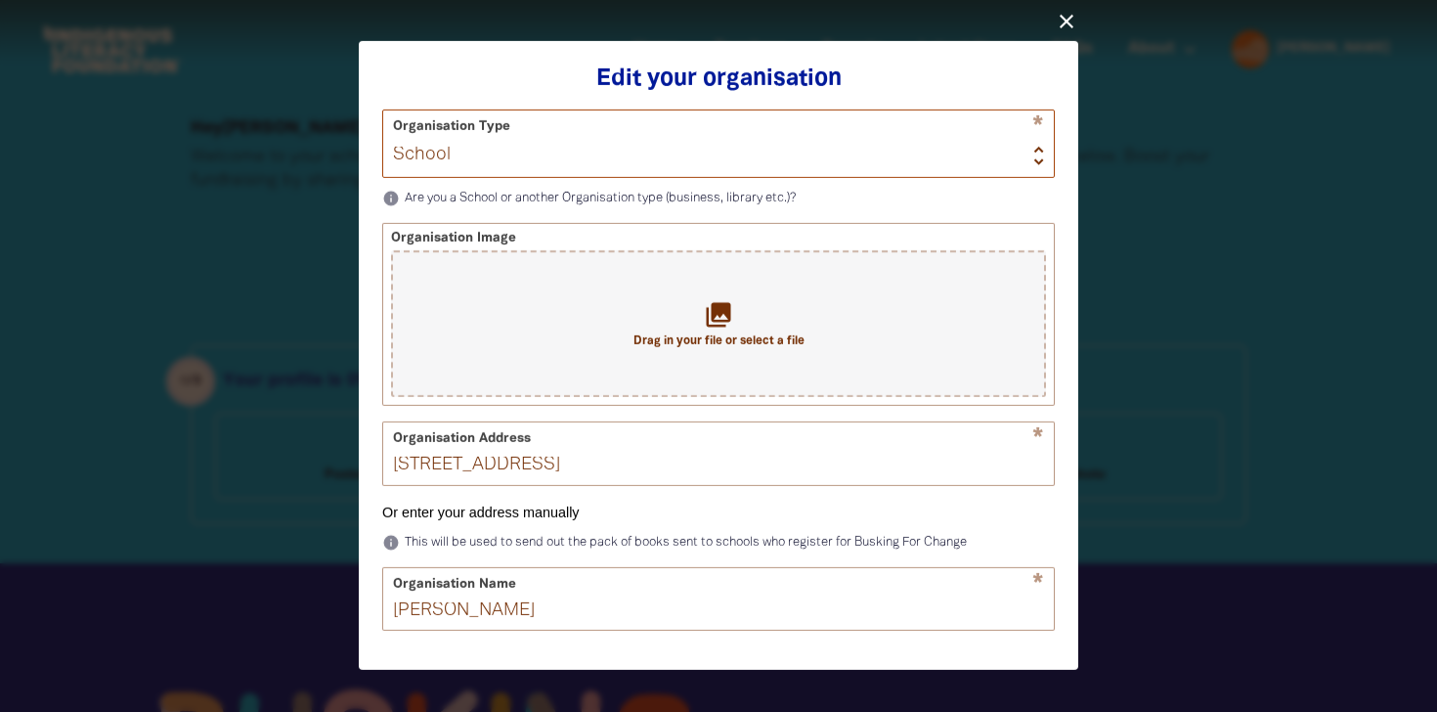
click at [488, 152] on select "School Organisation" at bounding box center [718, 143] width 671 height 65
click at [383, 111] on select "School Organisation" at bounding box center [718, 143] width 671 height 65
drag, startPoint x: 858, startPoint y: 486, endPoint x: 385, endPoint y: 474, distance: 473.3
click at [385, 474] on input "[STREET_ADDRESS]" at bounding box center [718, 453] width 671 height 62
drag, startPoint x: 542, startPoint y: 620, endPoint x: 368, endPoint y: 612, distance: 174.2
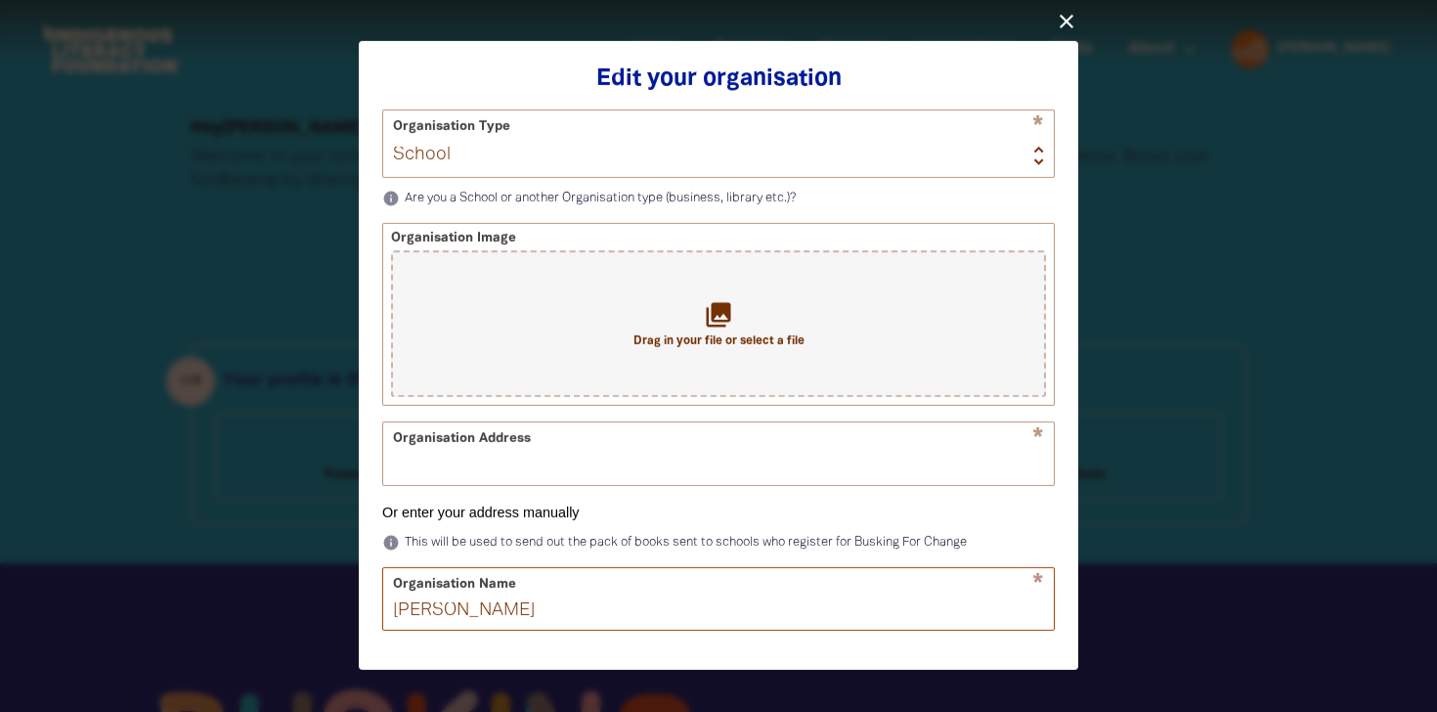
click at [368, 612] on div "close Edit your organisation Organisation Type * School Organisation info Are y…" at bounding box center [718, 356] width 719 height 629
type input "x"
click at [440, 471] on input "Organisation Address" at bounding box center [718, 453] width 671 height 62
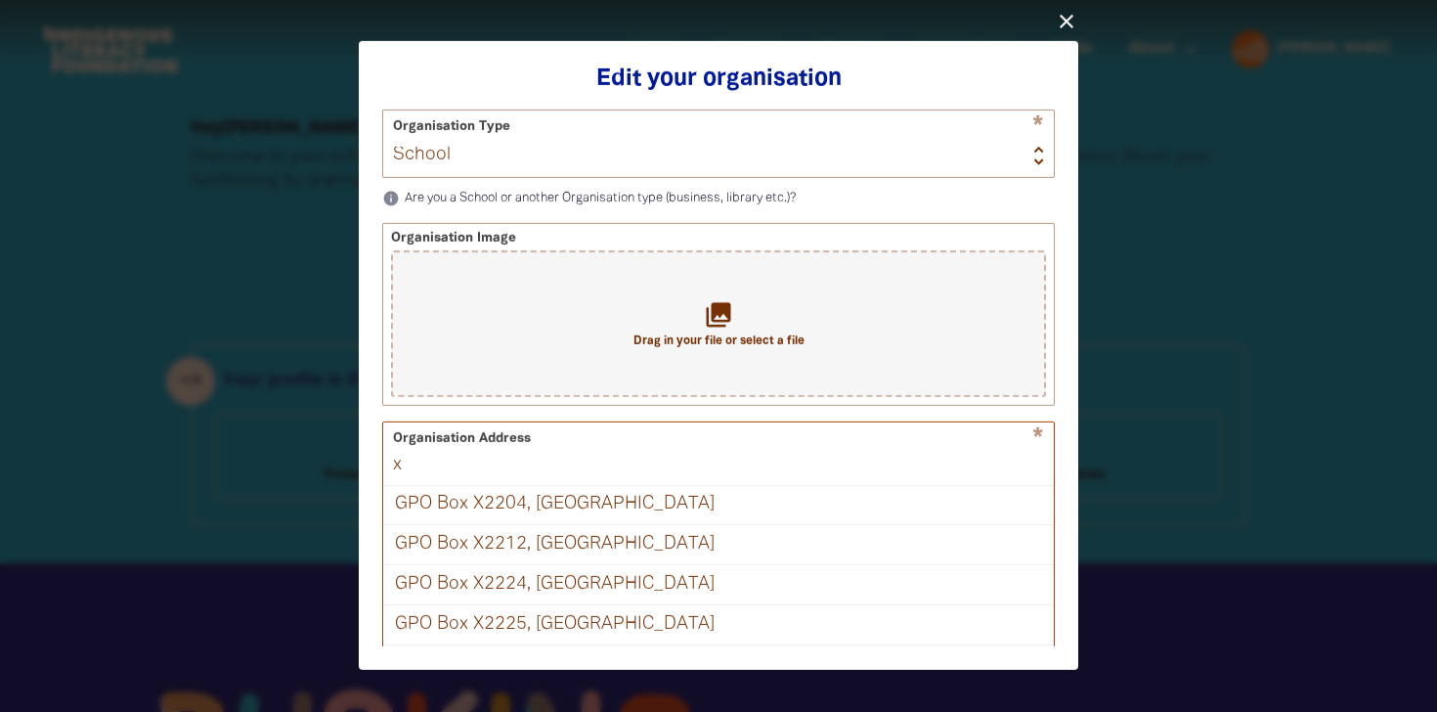
type input "x"
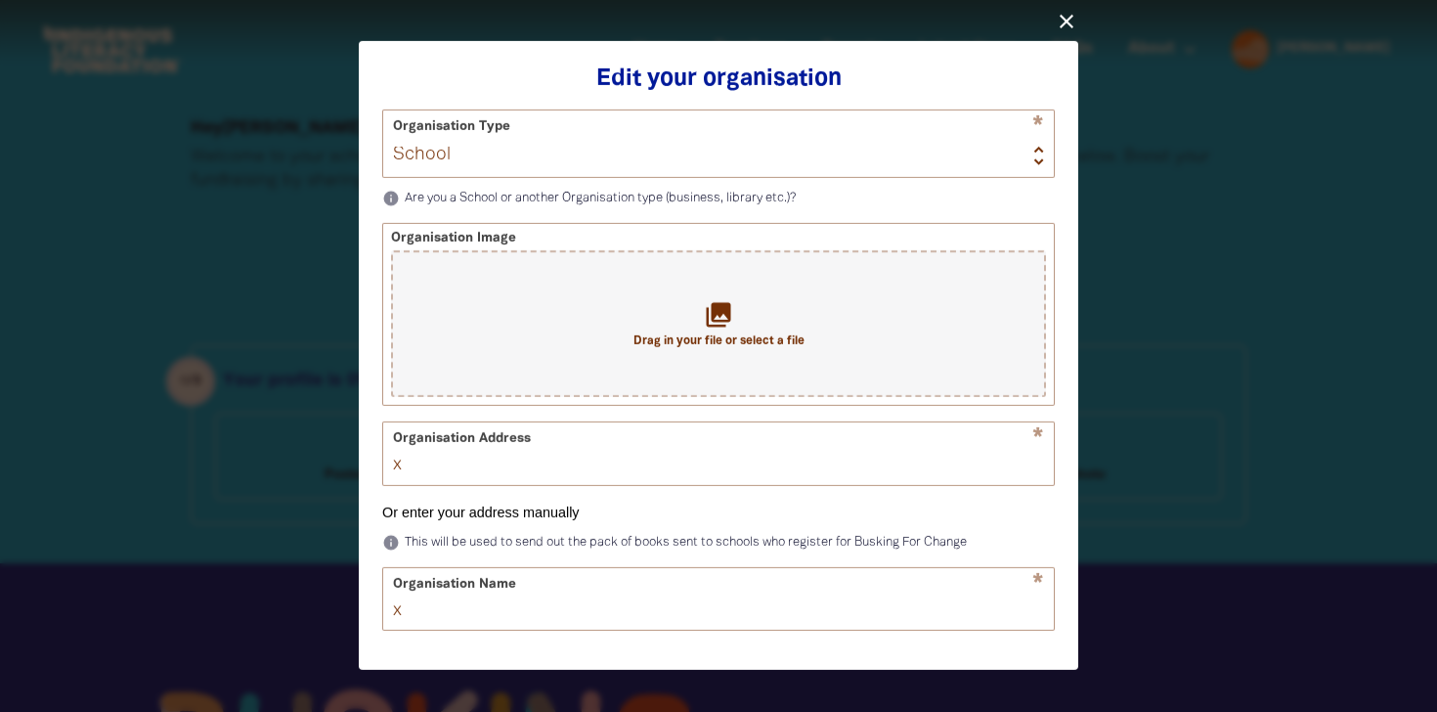
click at [848, 198] on p "info Are you a School or another Organisation type (business, library etc.)?" at bounding box center [718, 198] width 673 height 23
click at [1068, 19] on icon "close" at bounding box center [1066, 22] width 23 height 23
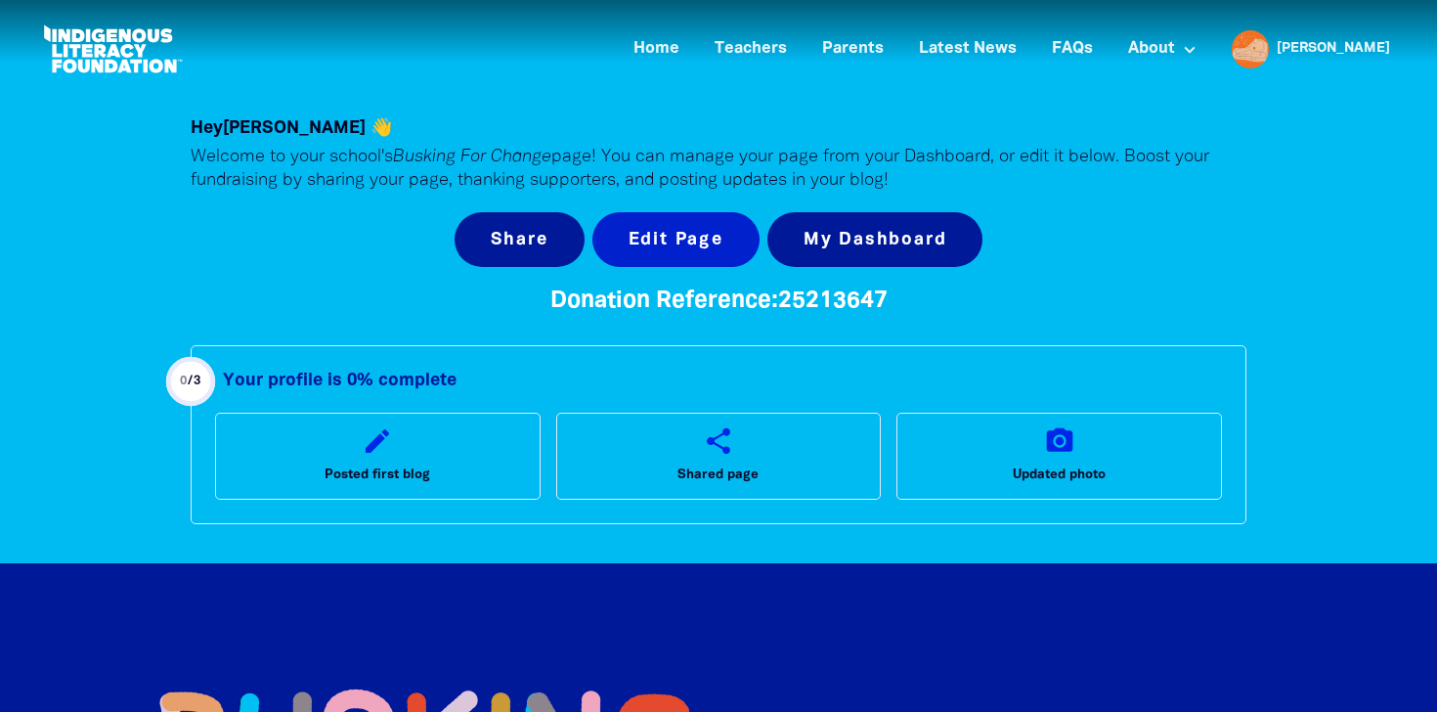
click at [740, 217] on button "Edit Page" at bounding box center [675, 239] width 167 height 55
select select "school"
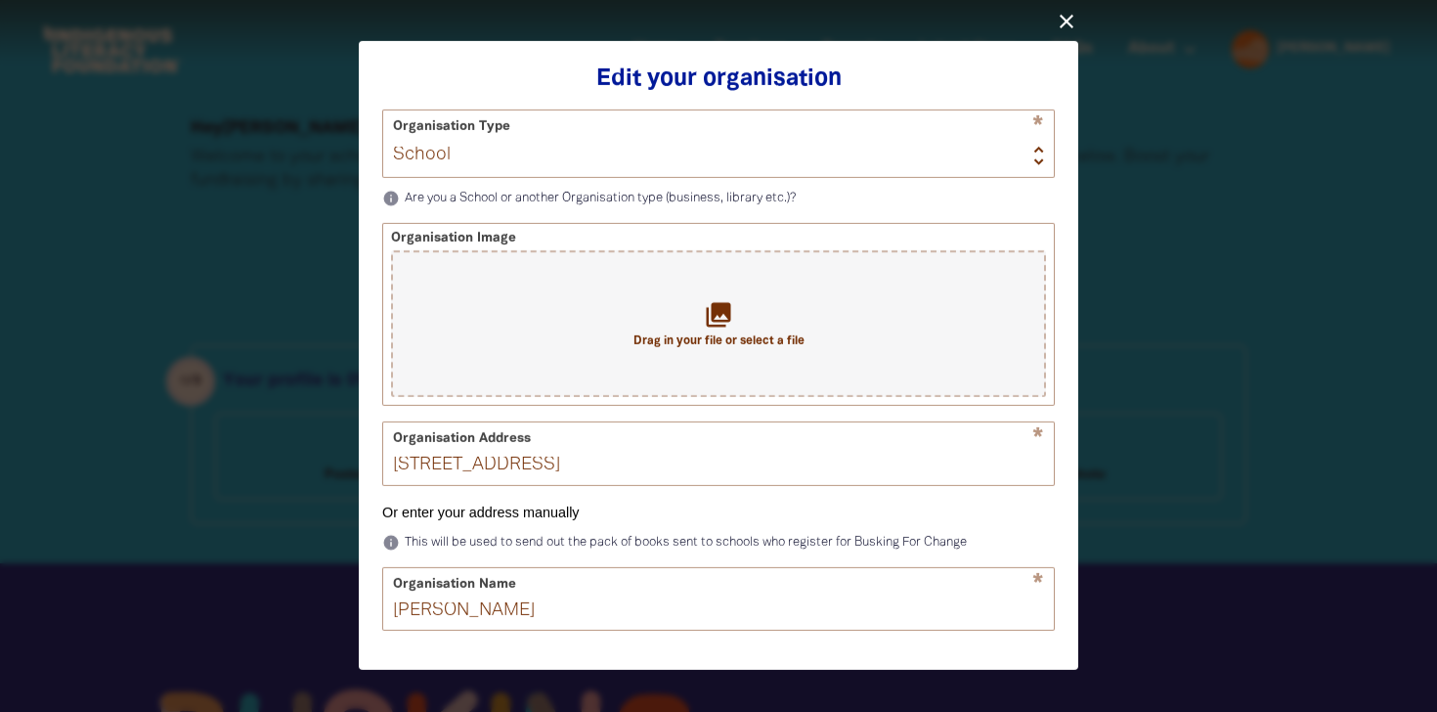
click at [1067, 7] on div "close Edit your organisation Organisation Type * School Organisation info Are y…" at bounding box center [718, 356] width 782 height 700
click at [1067, 19] on icon "close" at bounding box center [1066, 22] width 23 height 23
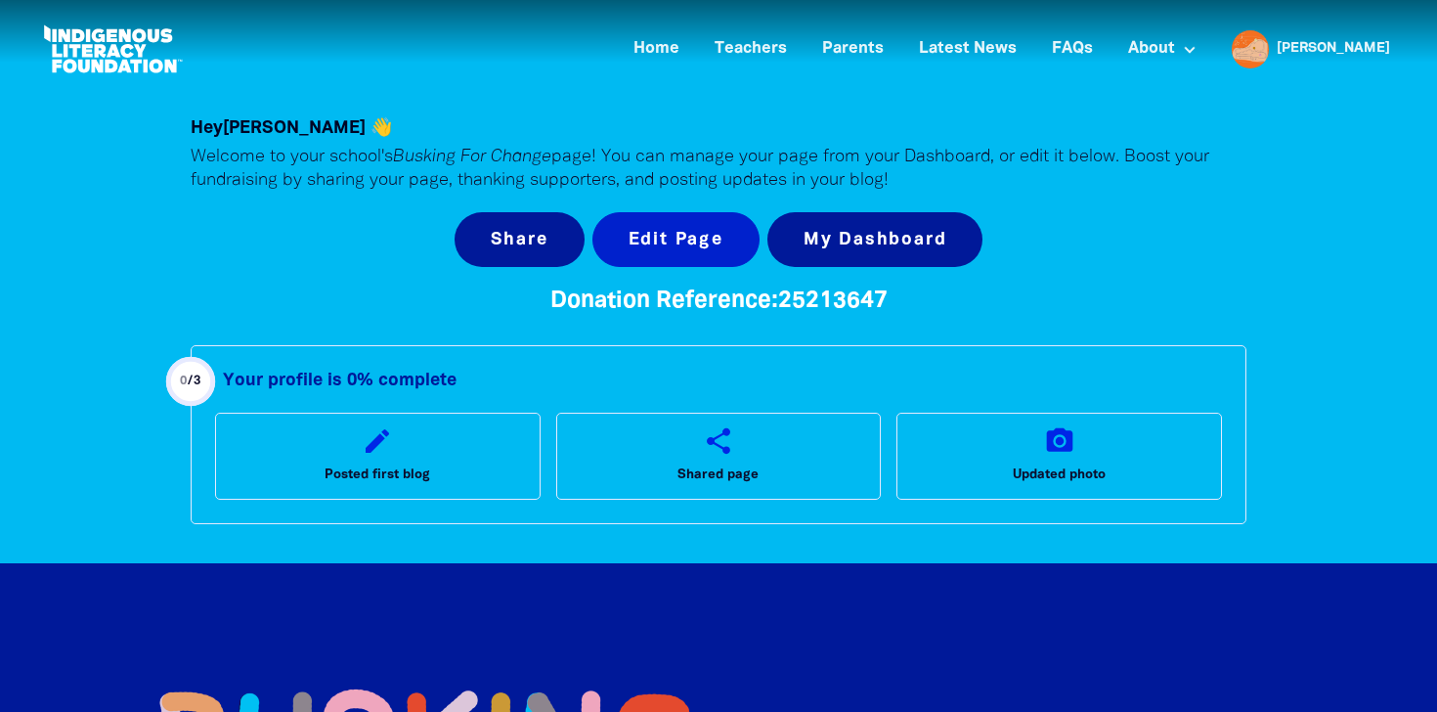
click at [666, 240] on button "Edit Page" at bounding box center [675, 239] width 167 height 55
select select "school"
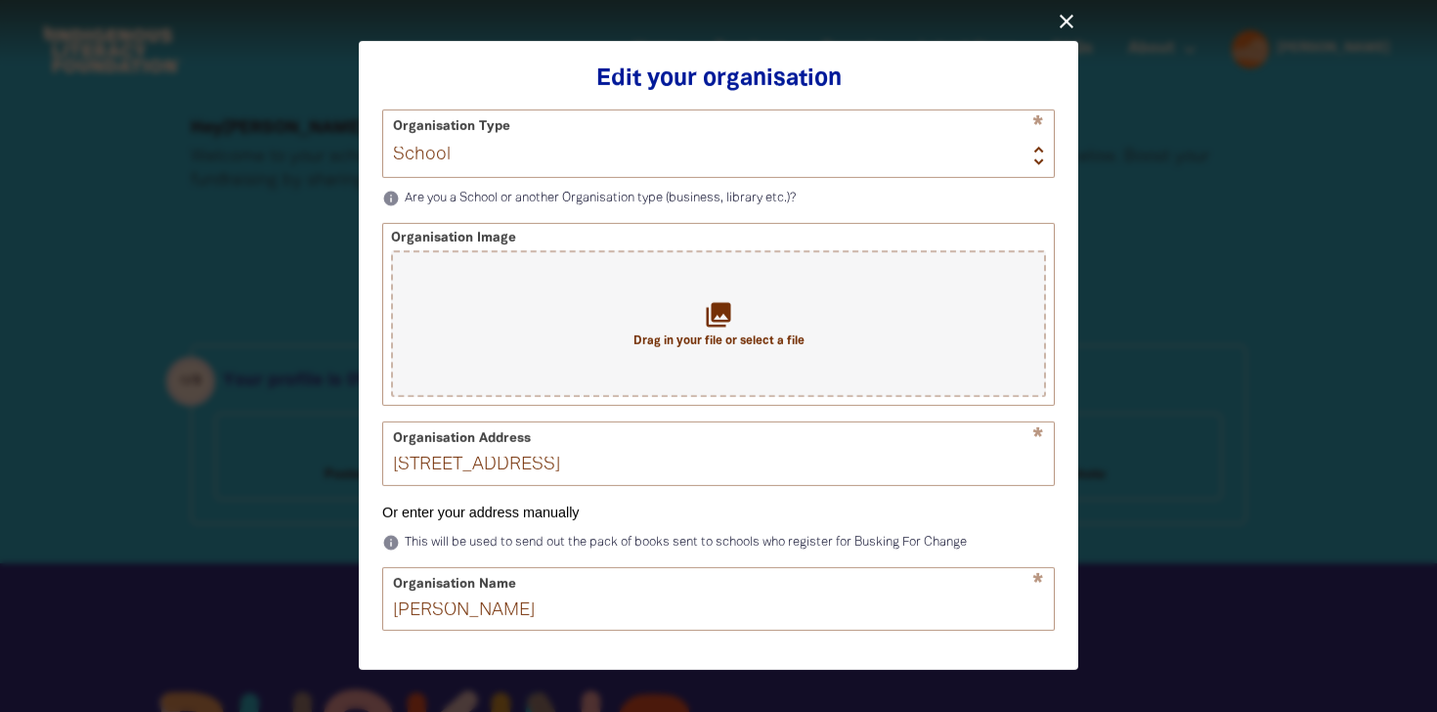
click at [1066, 18] on icon "close" at bounding box center [1066, 22] width 23 height 23
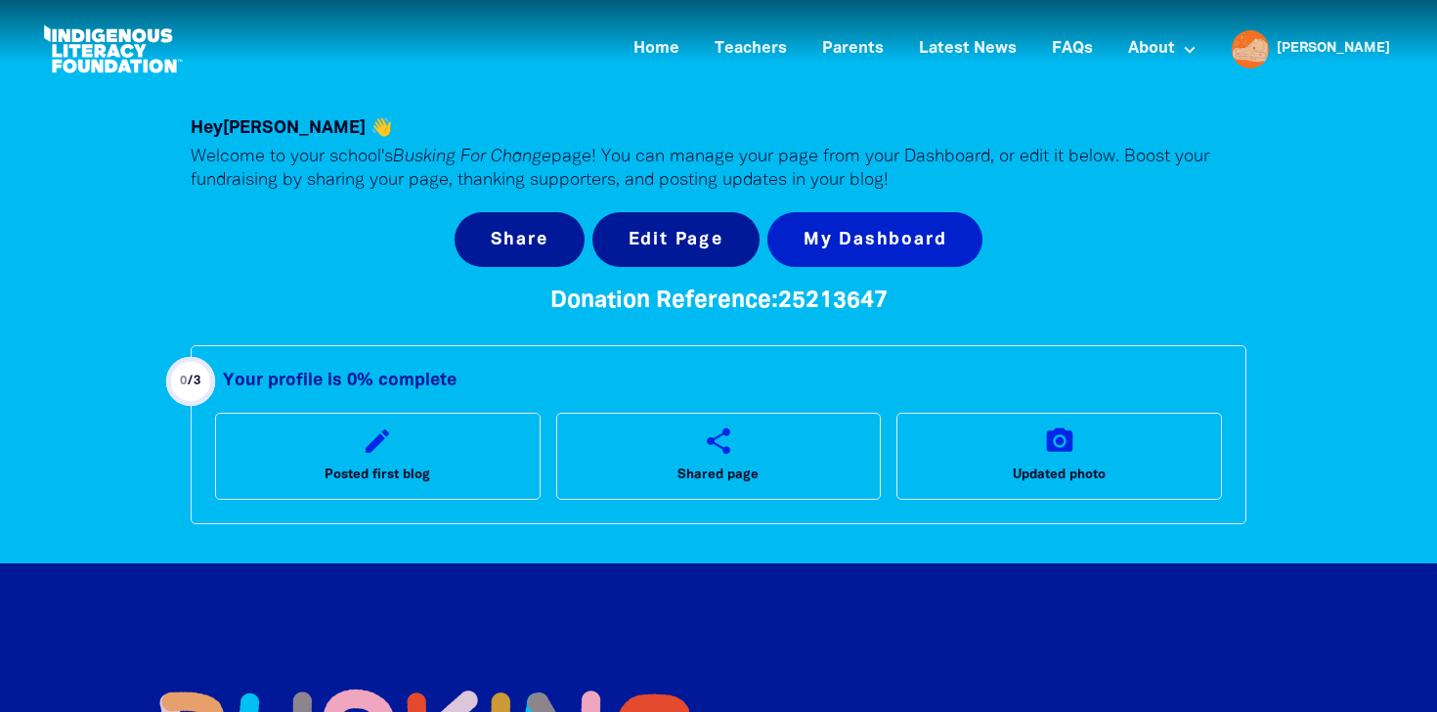
click at [878, 216] on link "My Dashboard" at bounding box center [875, 239] width 216 height 55
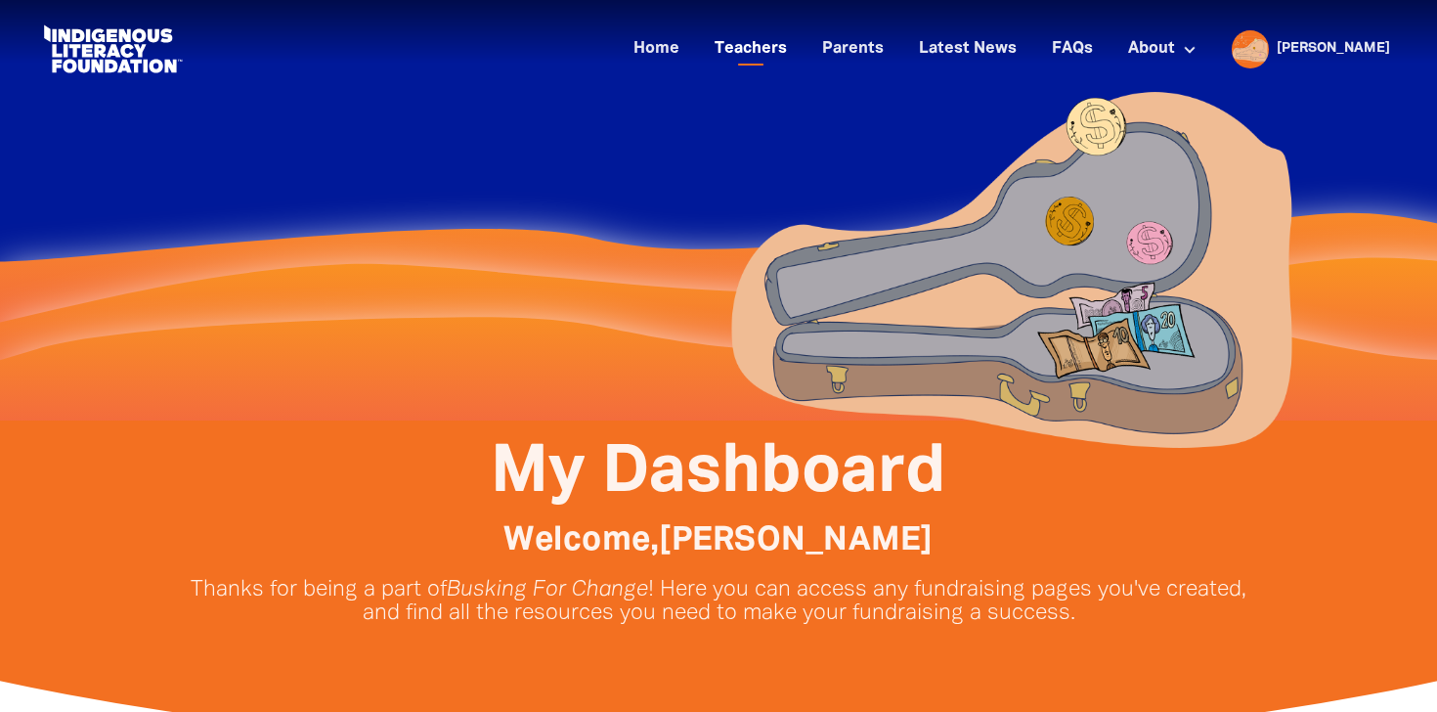
click at [799, 44] on link "Teachers" at bounding box center [751, 49] width 96 height 32
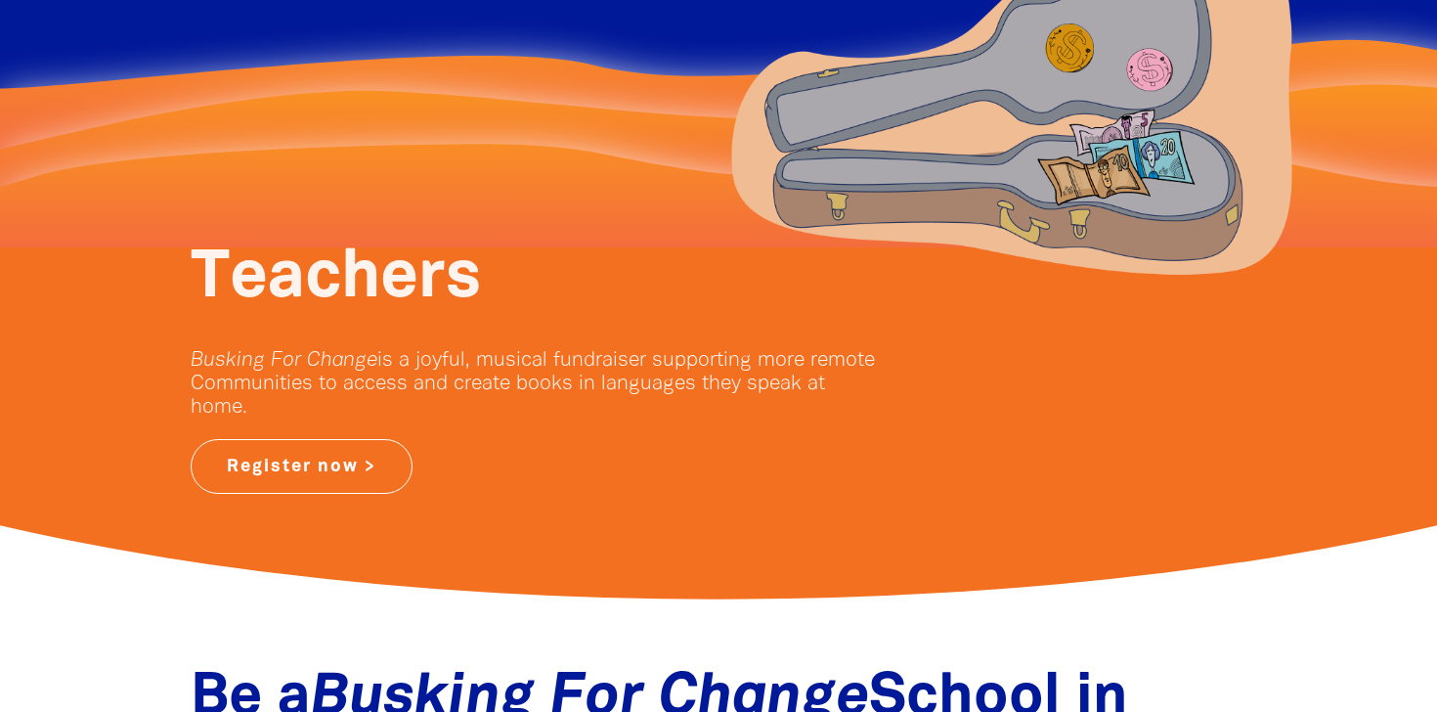
scroll to position [186, 0]
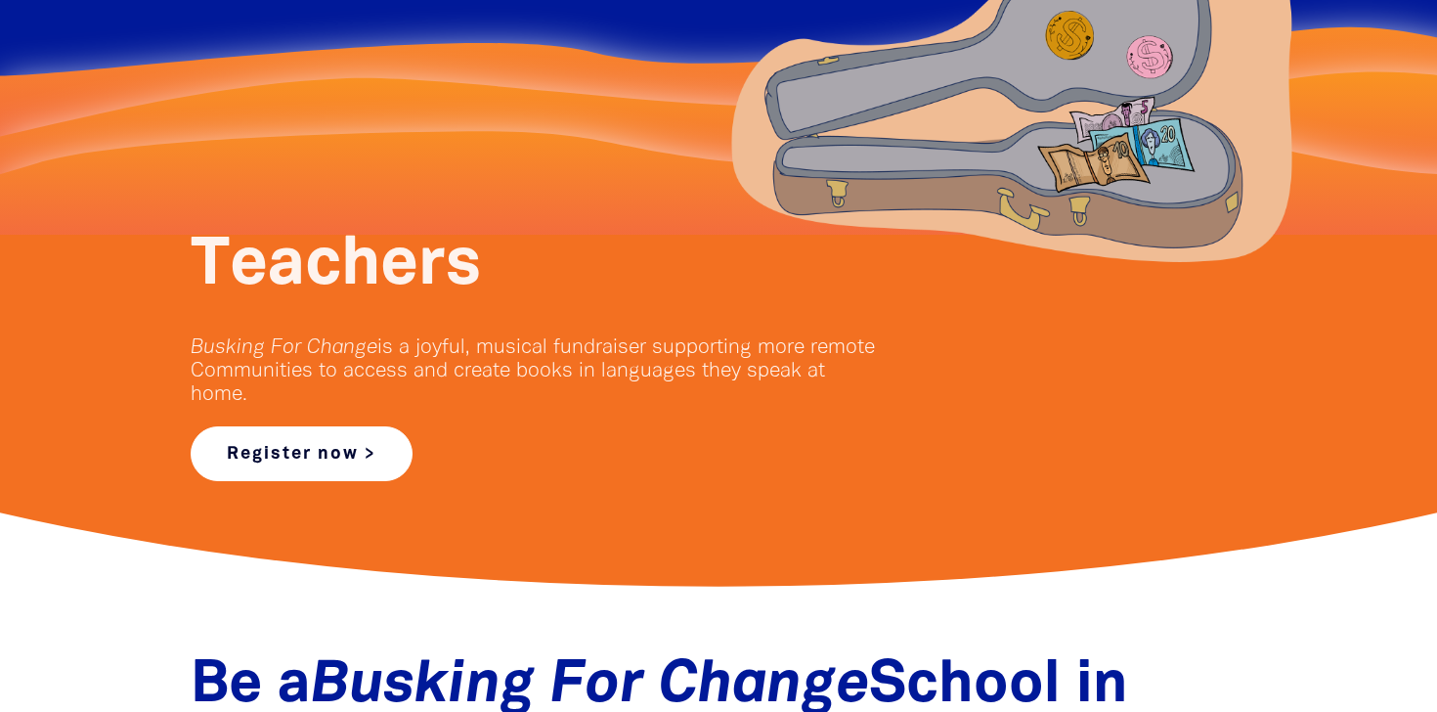
click at [349, 442] on link "Register now >" at bounding box center [302, 453] width 222 height 55
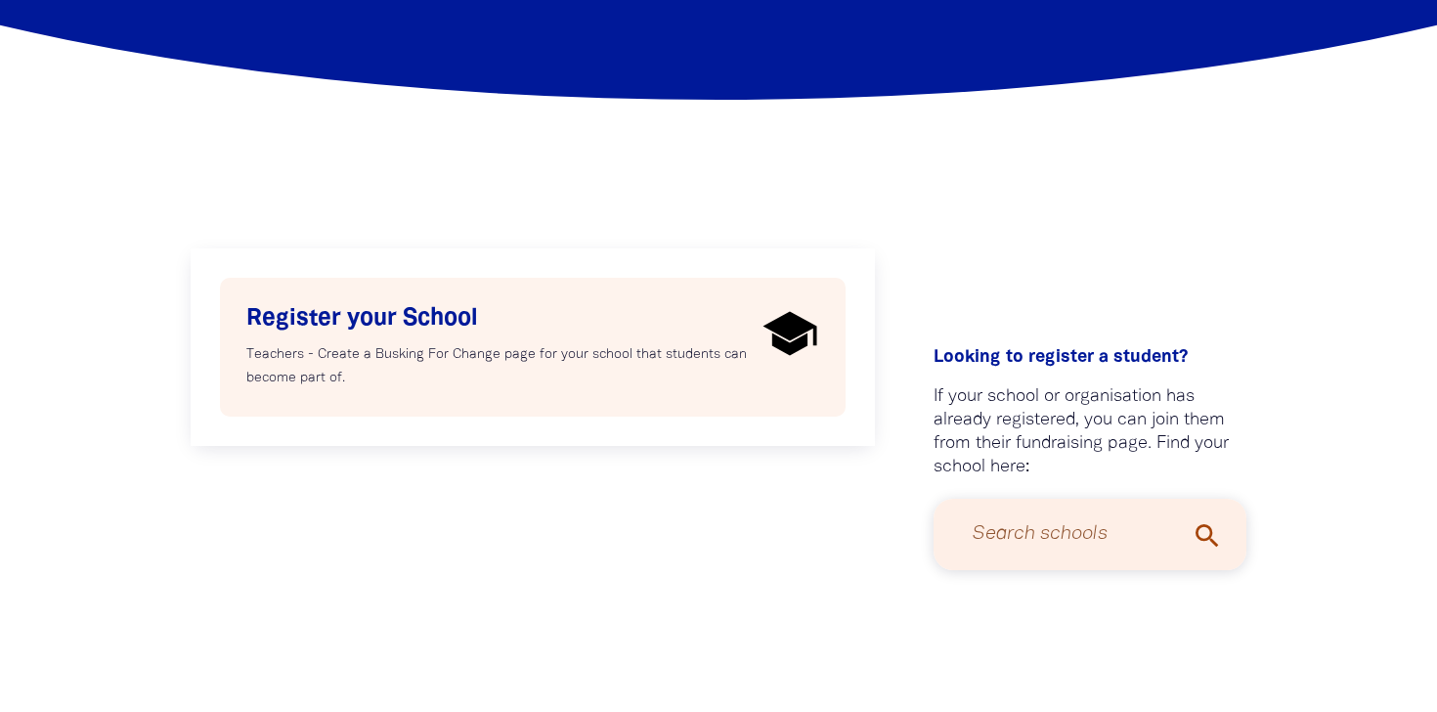
scroll to position [258, 0]
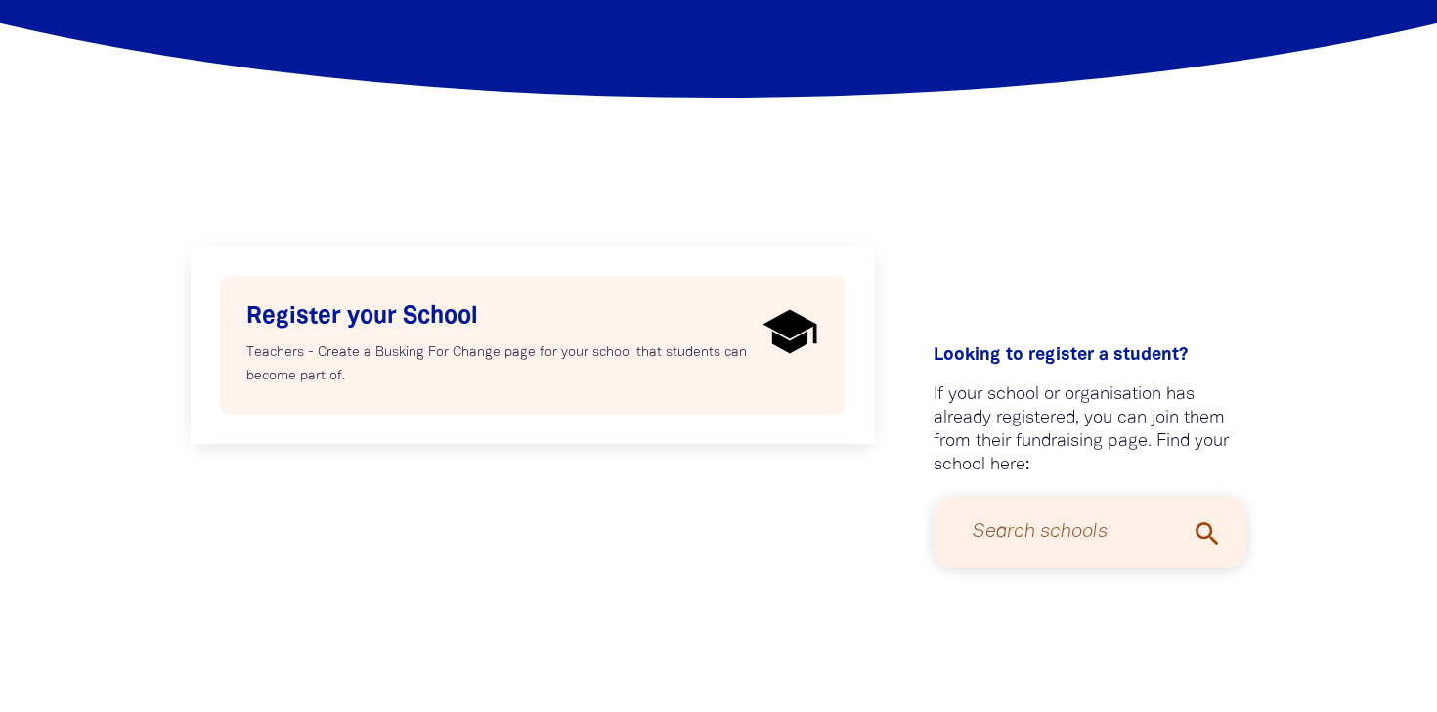
click at [448, 316] on h4 "Register your School" at bounding box center [500, 316] width 509 height 29
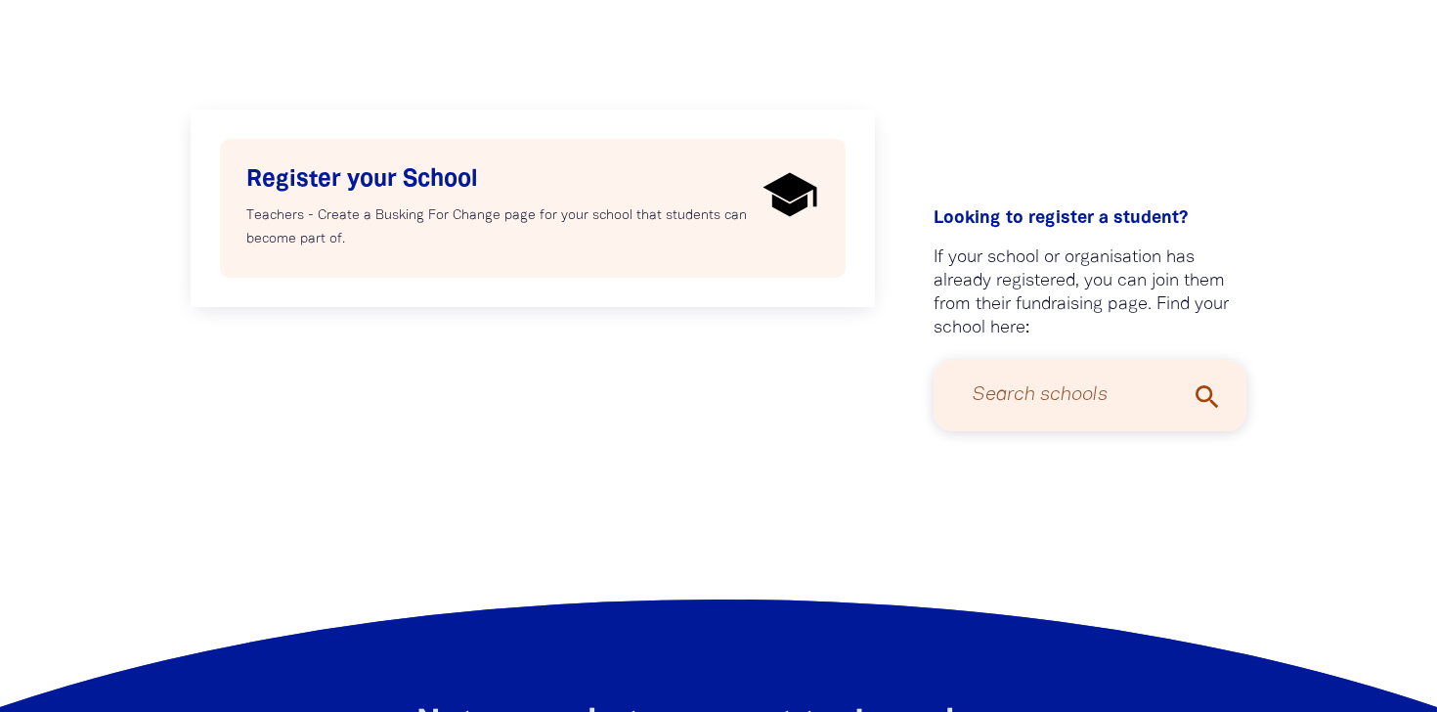
select select "teacher"
select select "AU"
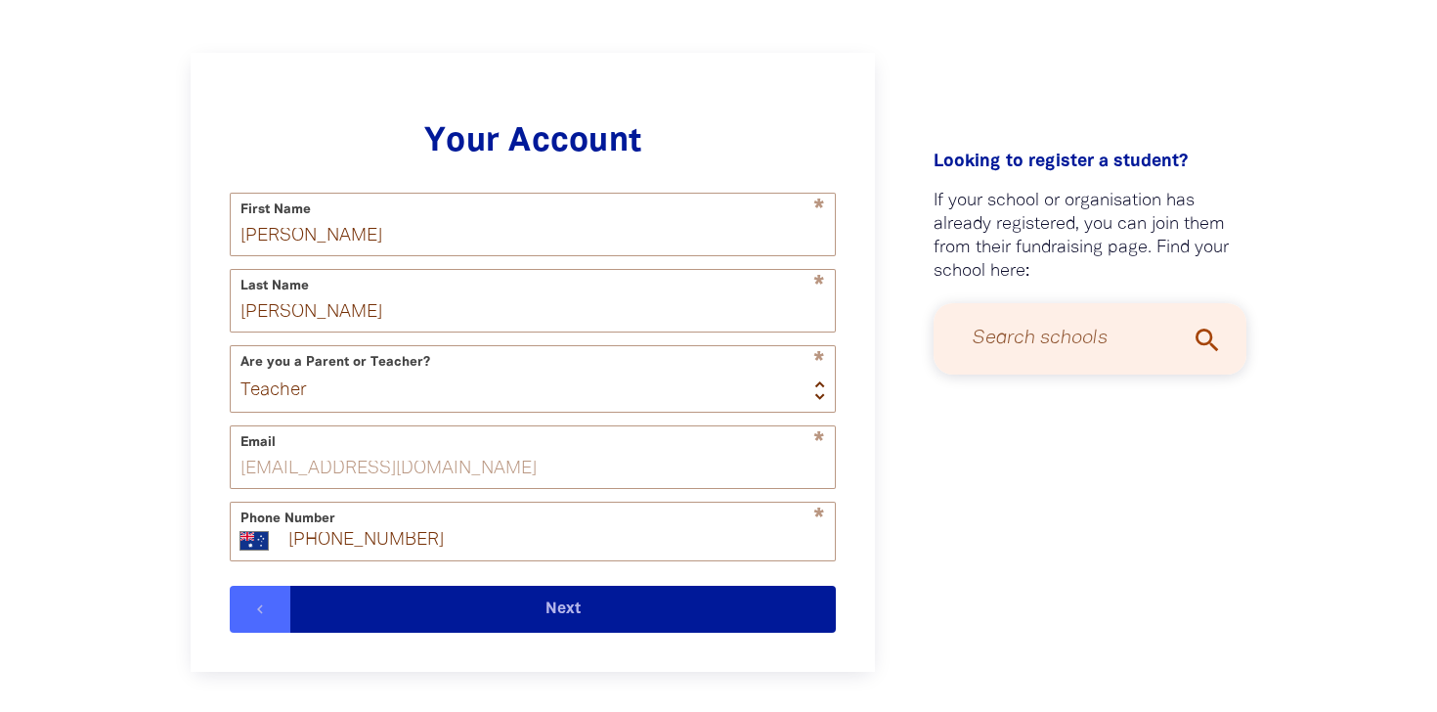
scroll to position [460, 0]
